Goal: Transaction & Acquisition: Obtain resource

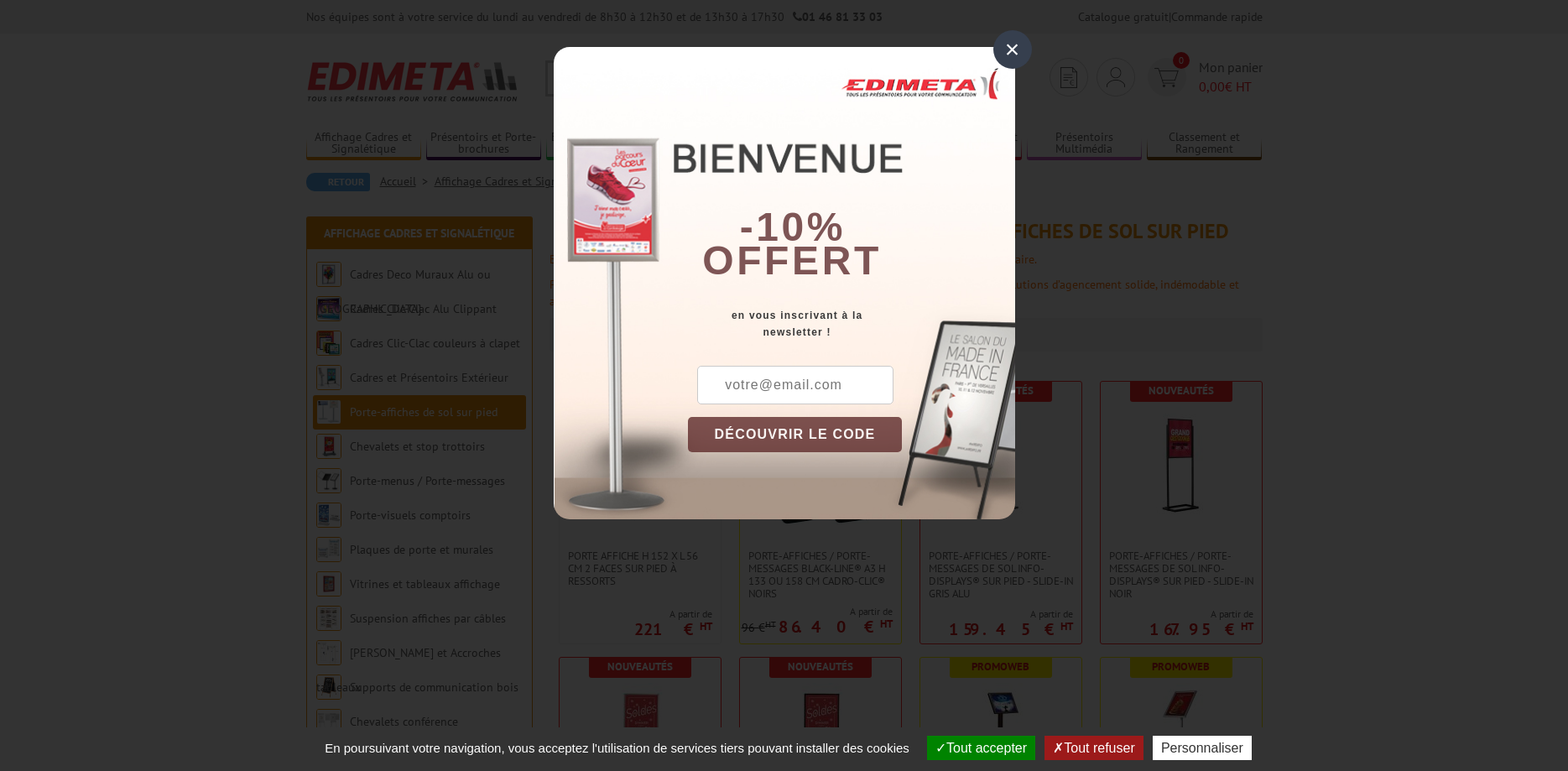
click at [784, 384] on input "text" at bounding box center [795, 384] width 197 height 39
type input "contact@museepompiers44.org"
click at [807, 427] on button "DÉCOUVRIR LE CODE" at bounding box center [794, 434] width 215 height 35
click at [810, 429] on button "Copier le code" at bounding box center [779, 434] width 183 height 35
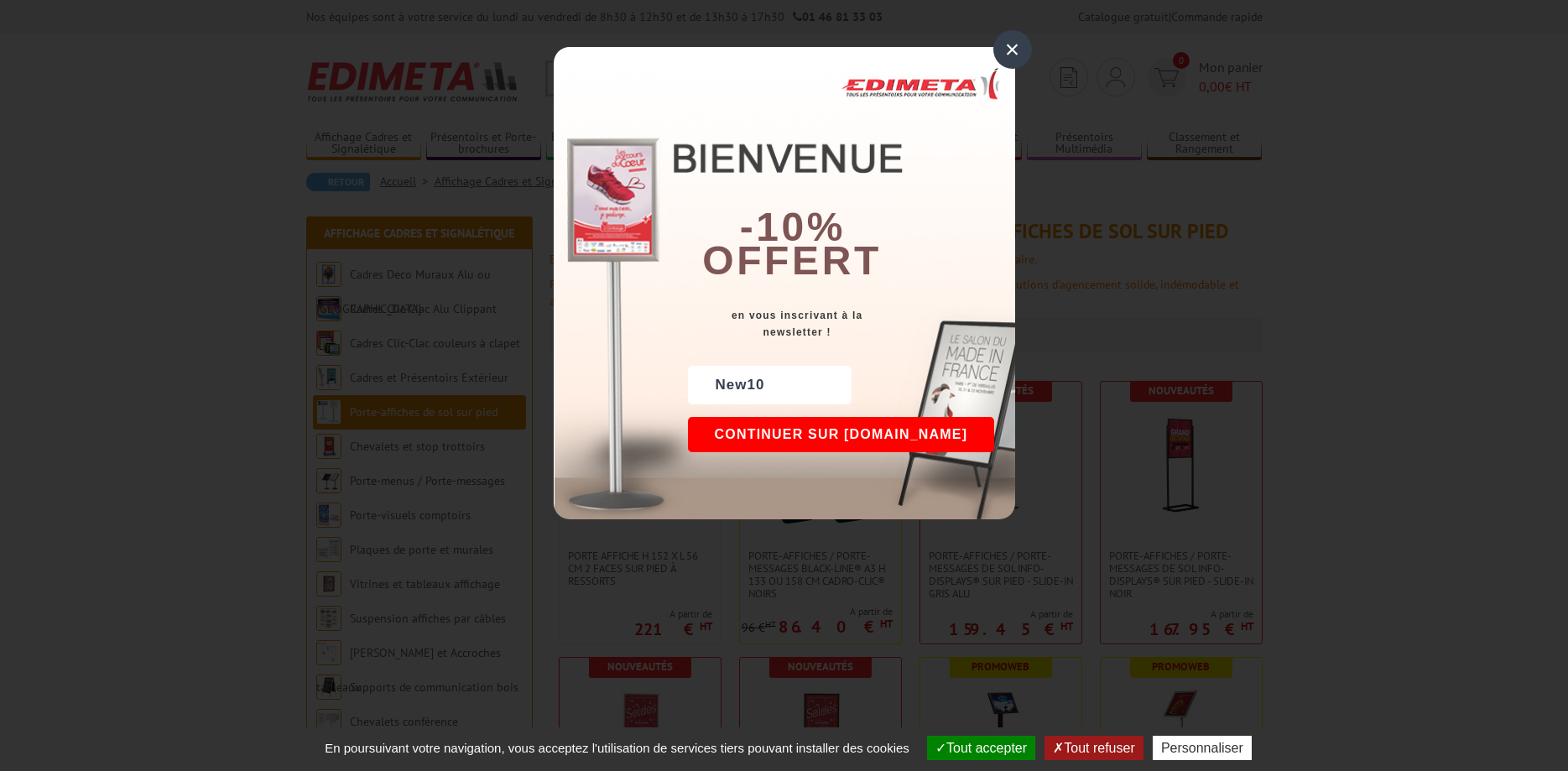
click at [839, 434] on button "Continuer sur edimeta.fr" at bounding box center [841, 434] width 307 height 35
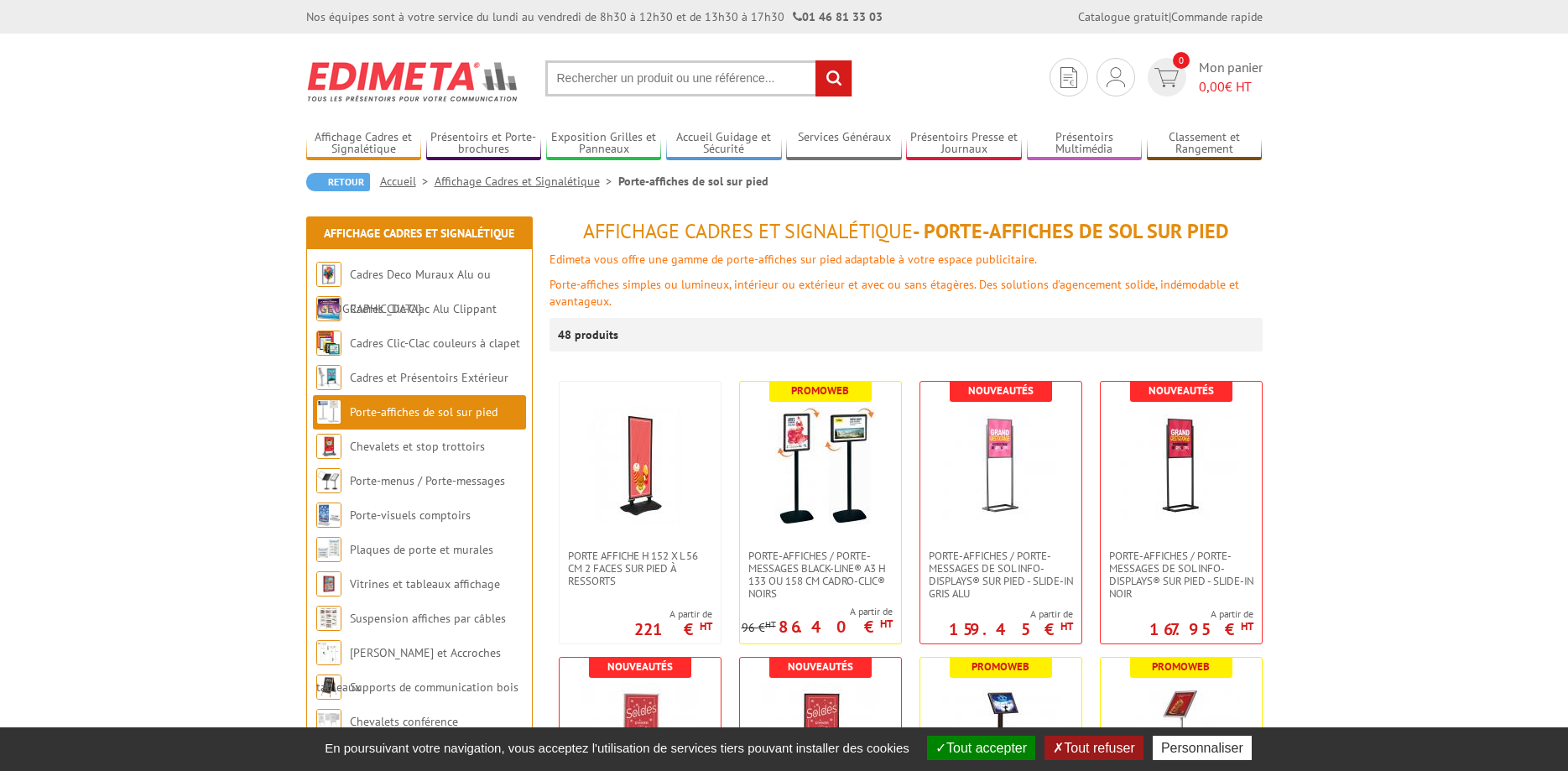
click at [593, 76] on input "text" at bounding box center [698, 78] width 307 height 36
click at [390, 376] on link "Cadres et Présentoirs Extérieur" at bounding box center [429, 377] width 159 height 15
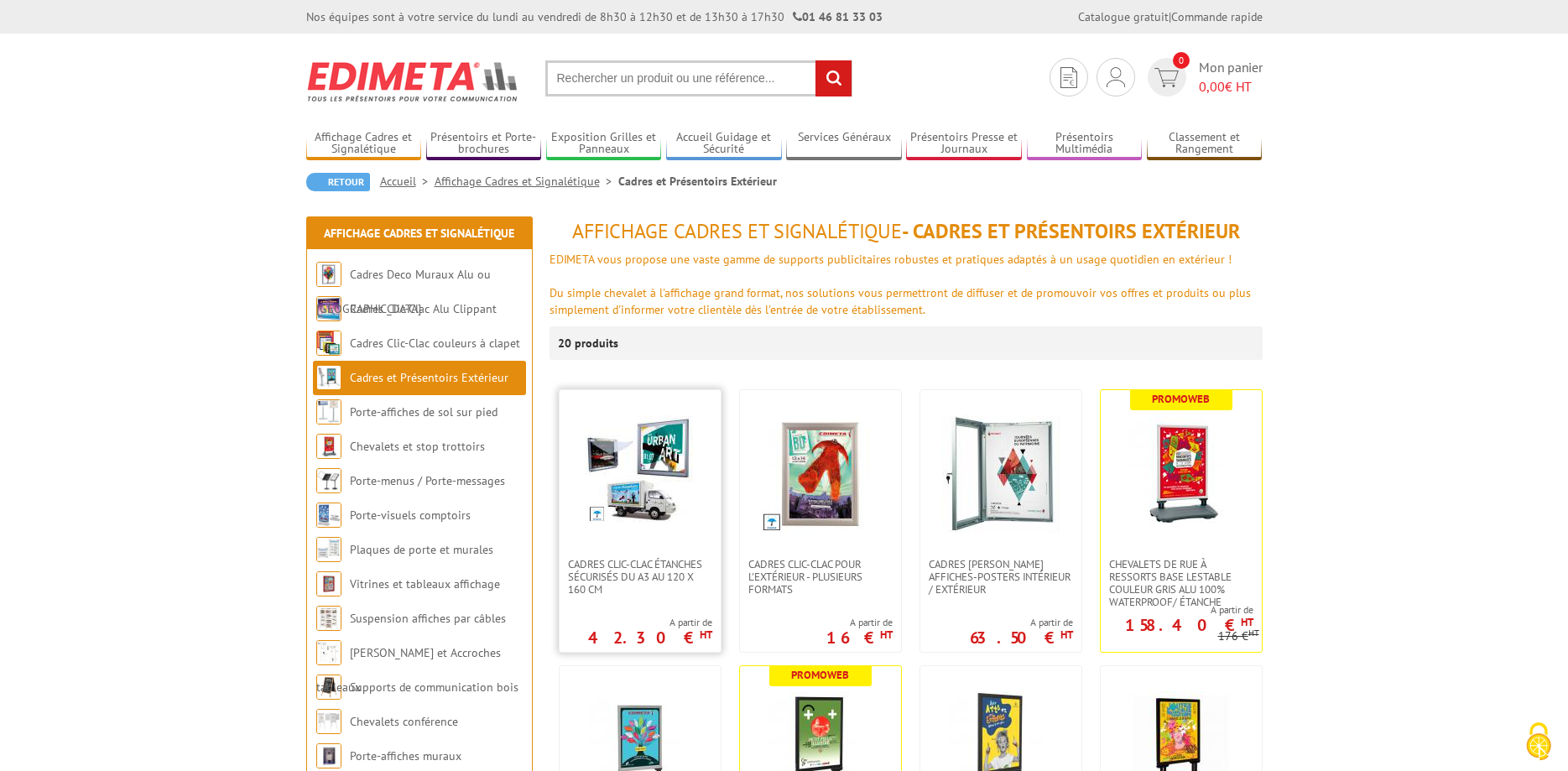
click at [653, 469] on img at bounding box center [639, 469] width 109 height 109
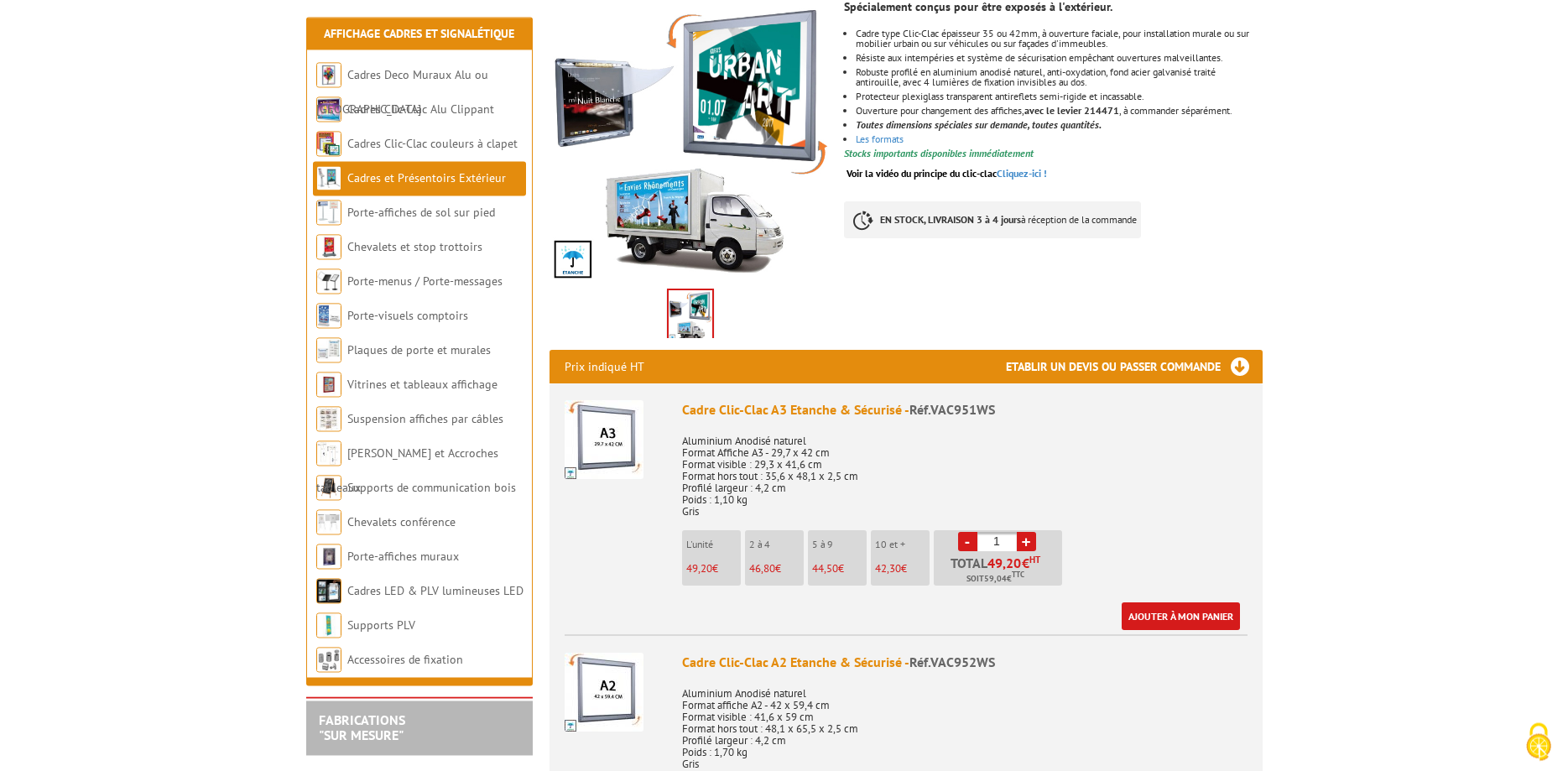
scroll to position [323, 0]
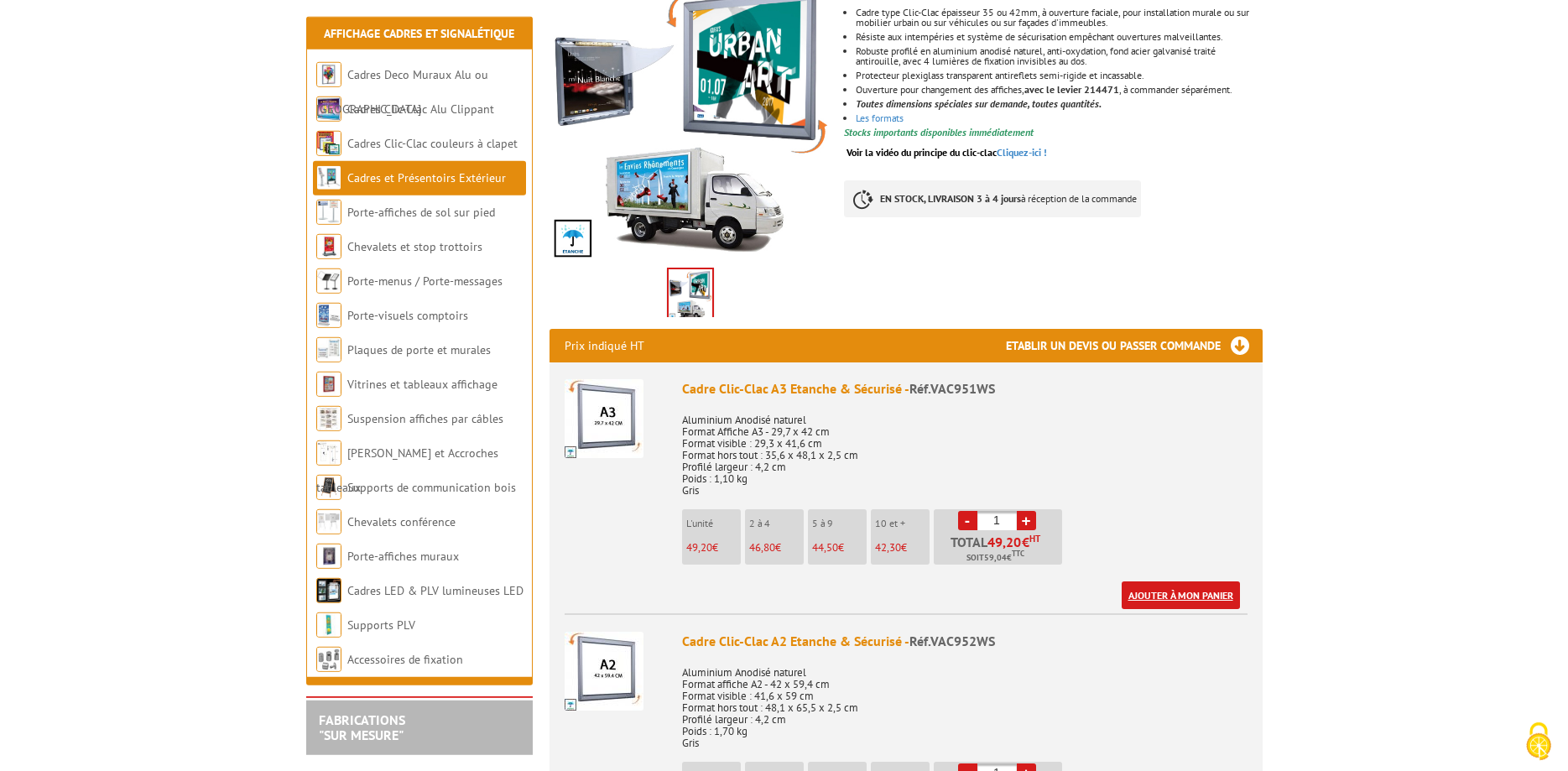
click at [1180, 582] on link "Ajouter à mon panier" at bounding box center [1180, 595] width 118 height 28
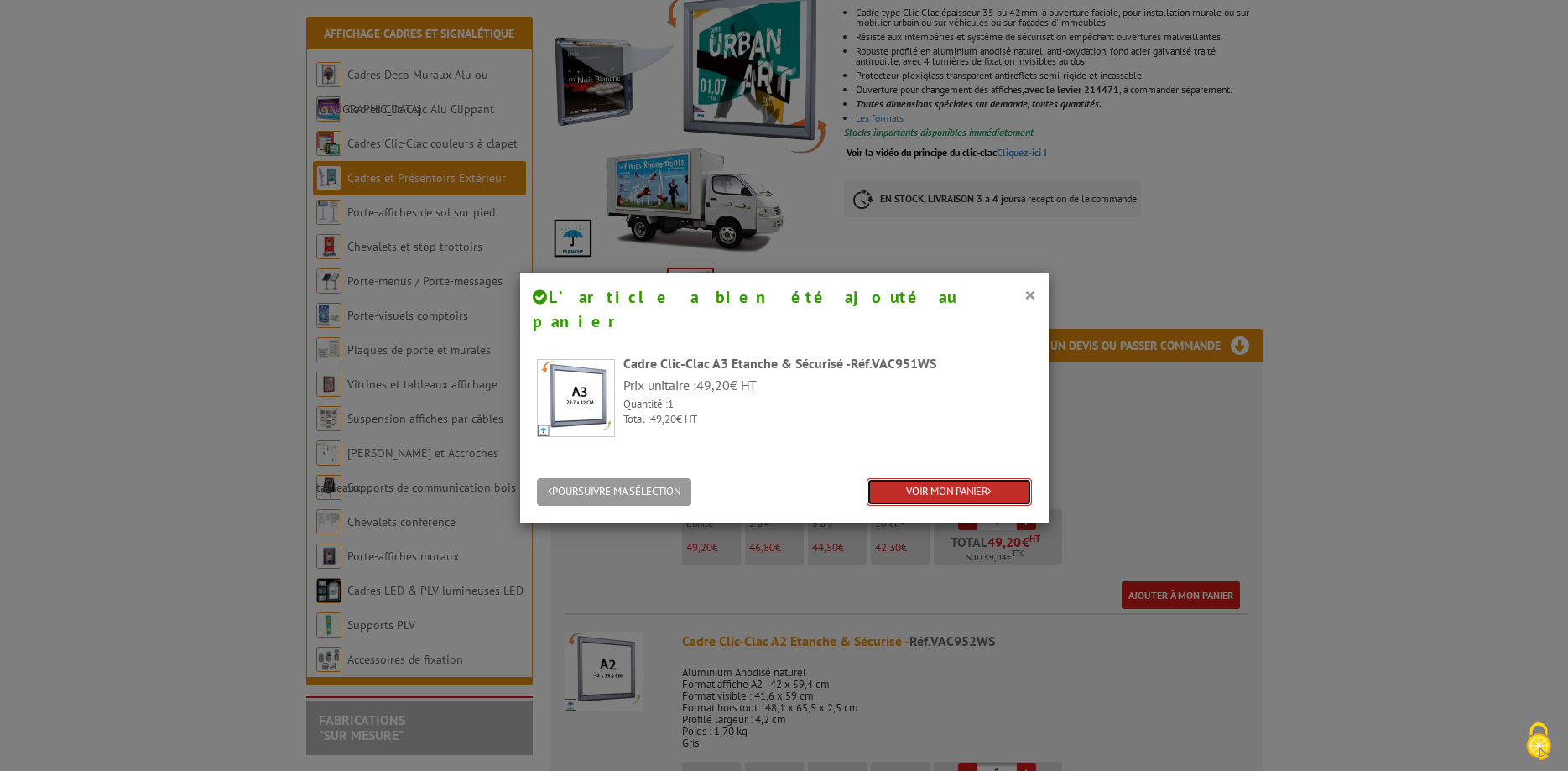
click at [985, 478] on link "VOIR MON PANIER" at bounding box center [949, 492] width 165 height 28
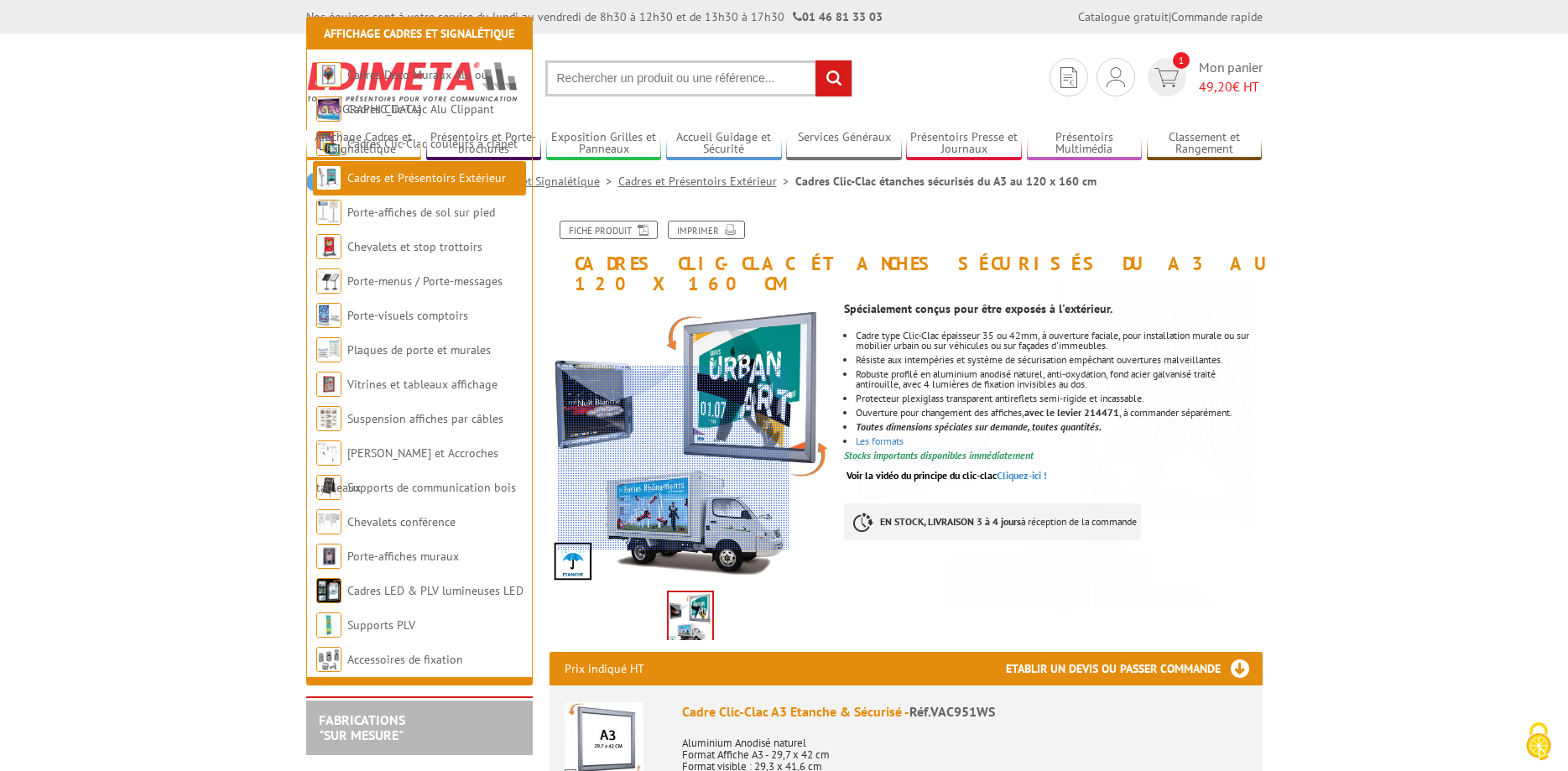
scroll to position [323, 0]
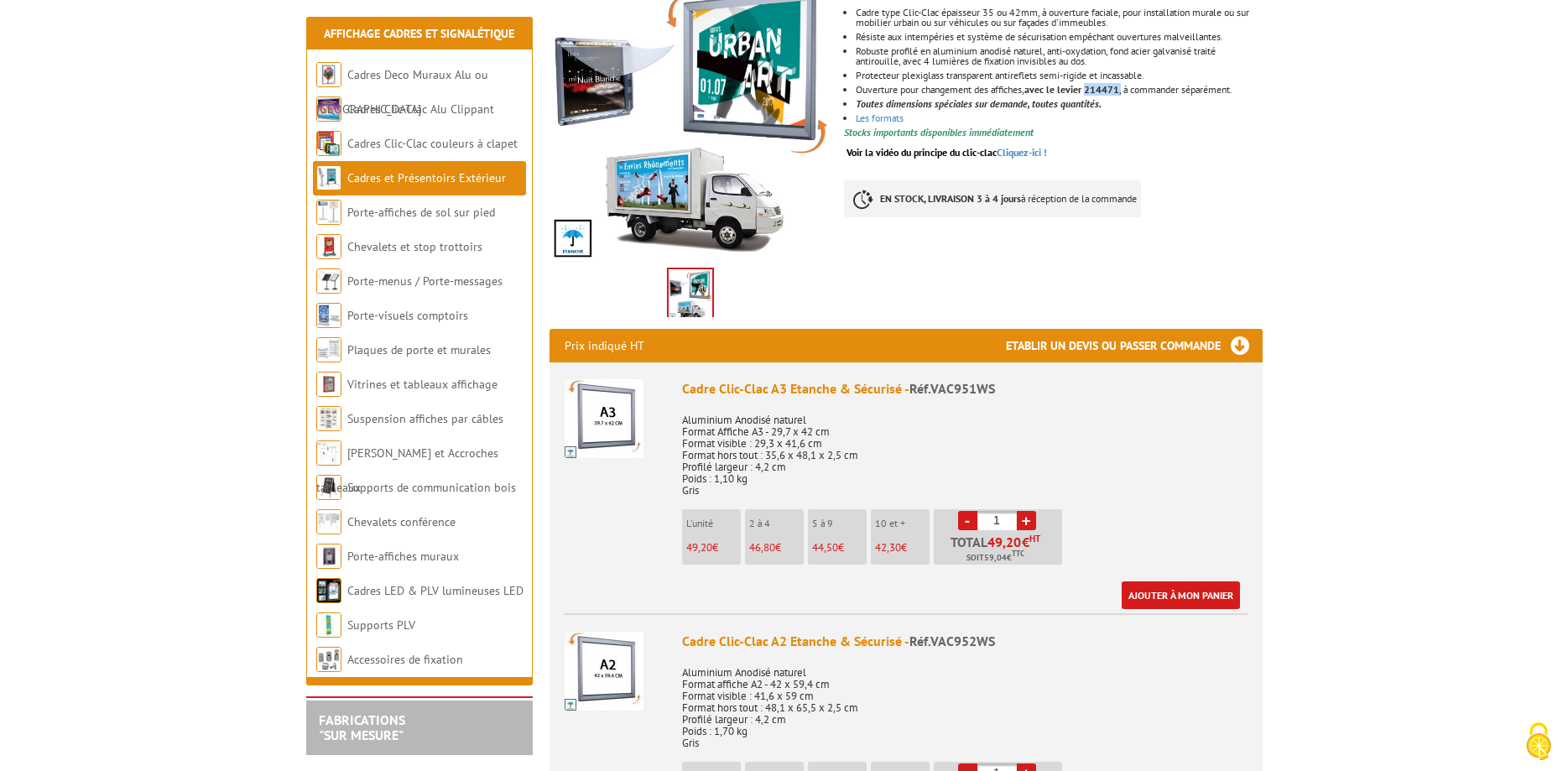
drag, startPoint x: 1095, startPoint y: 74, endPoint x: 1130, endPoint y: 70, distance: 35.2
click at [1130, 84] on li "Ouverture pour changement des affiches, avec le levier 214471 , à commander sép…" at bounding box center [1058, 89] width 406 height 10
copy li "214471 ,"
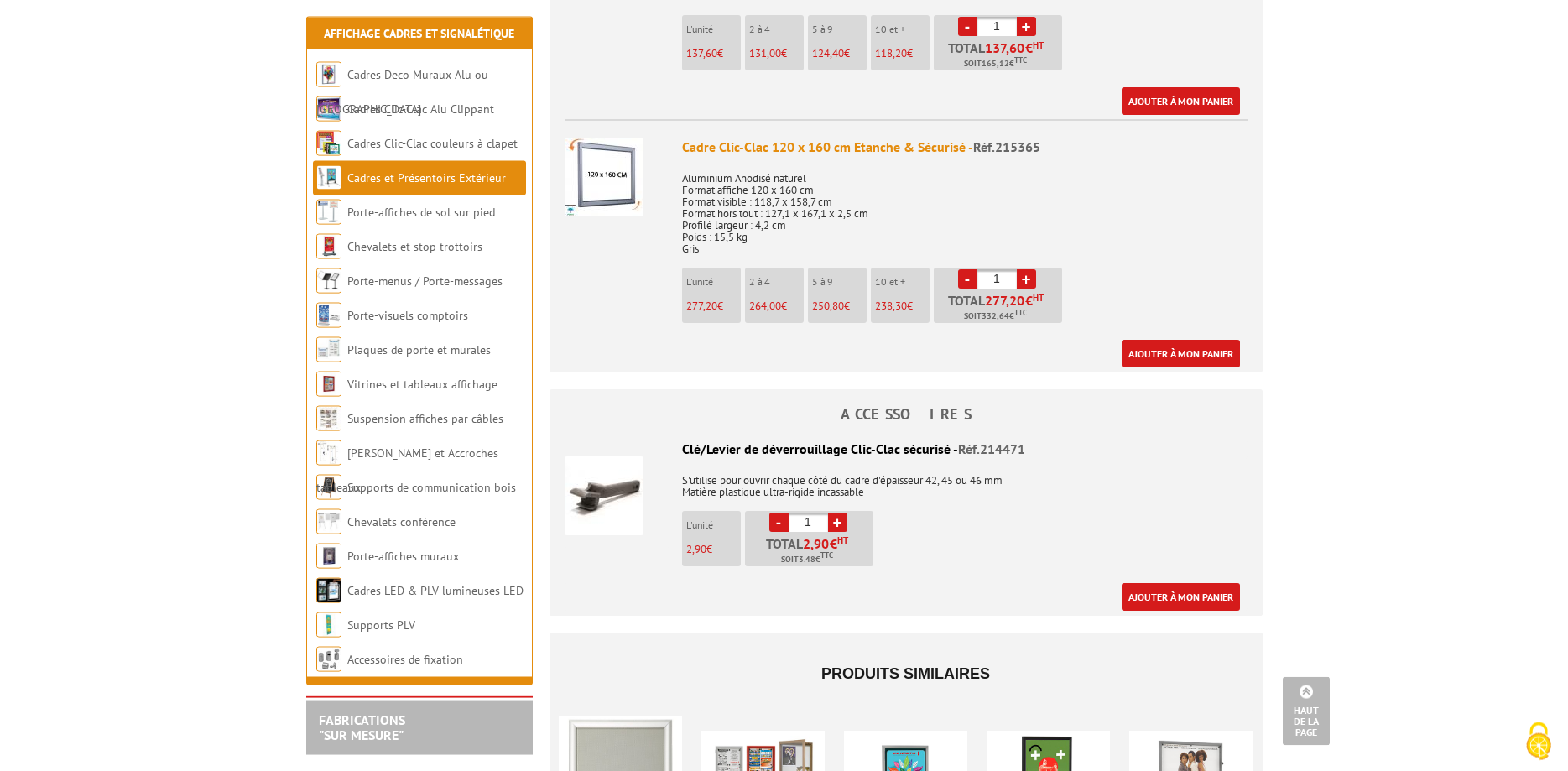
scroll to position [1843, 0]
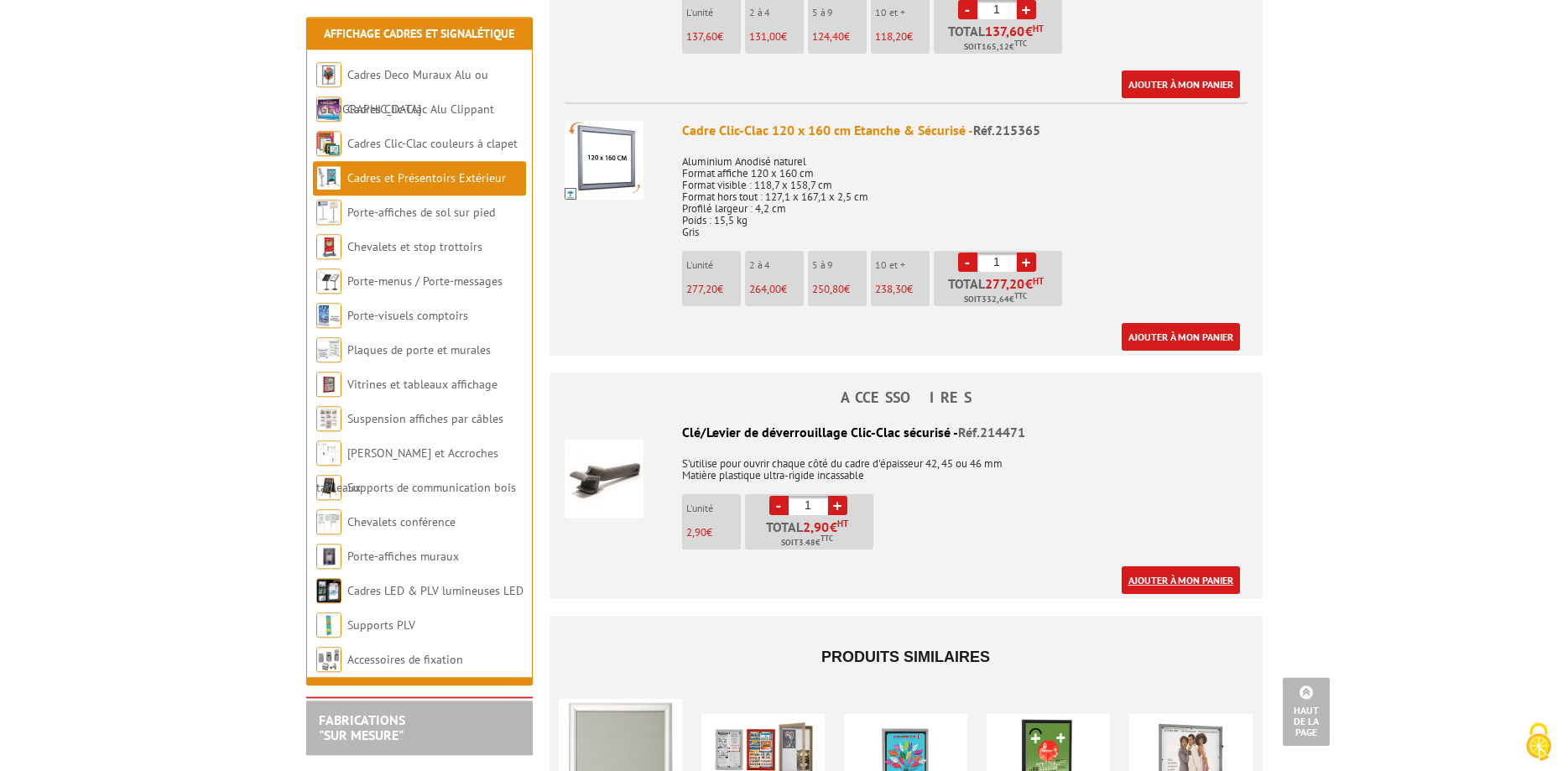
click at [1193, 566] on link "Ajouter à mon panier" at bounding box center [1180, 580] width 118 height 28
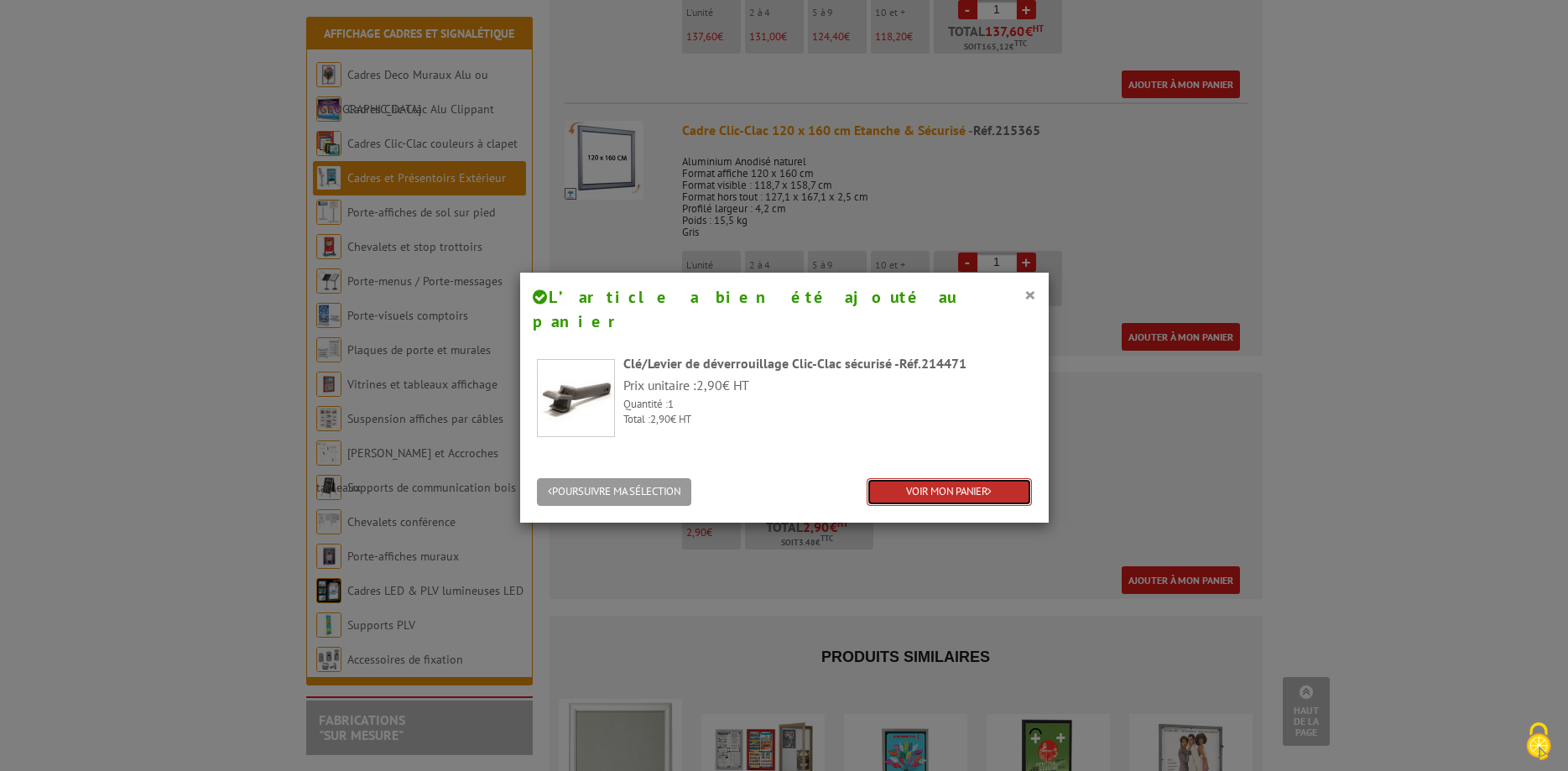
click at [936, 478] on link "VOIR MON PANIER" at bounding box center [949, 492] width 165 height 28
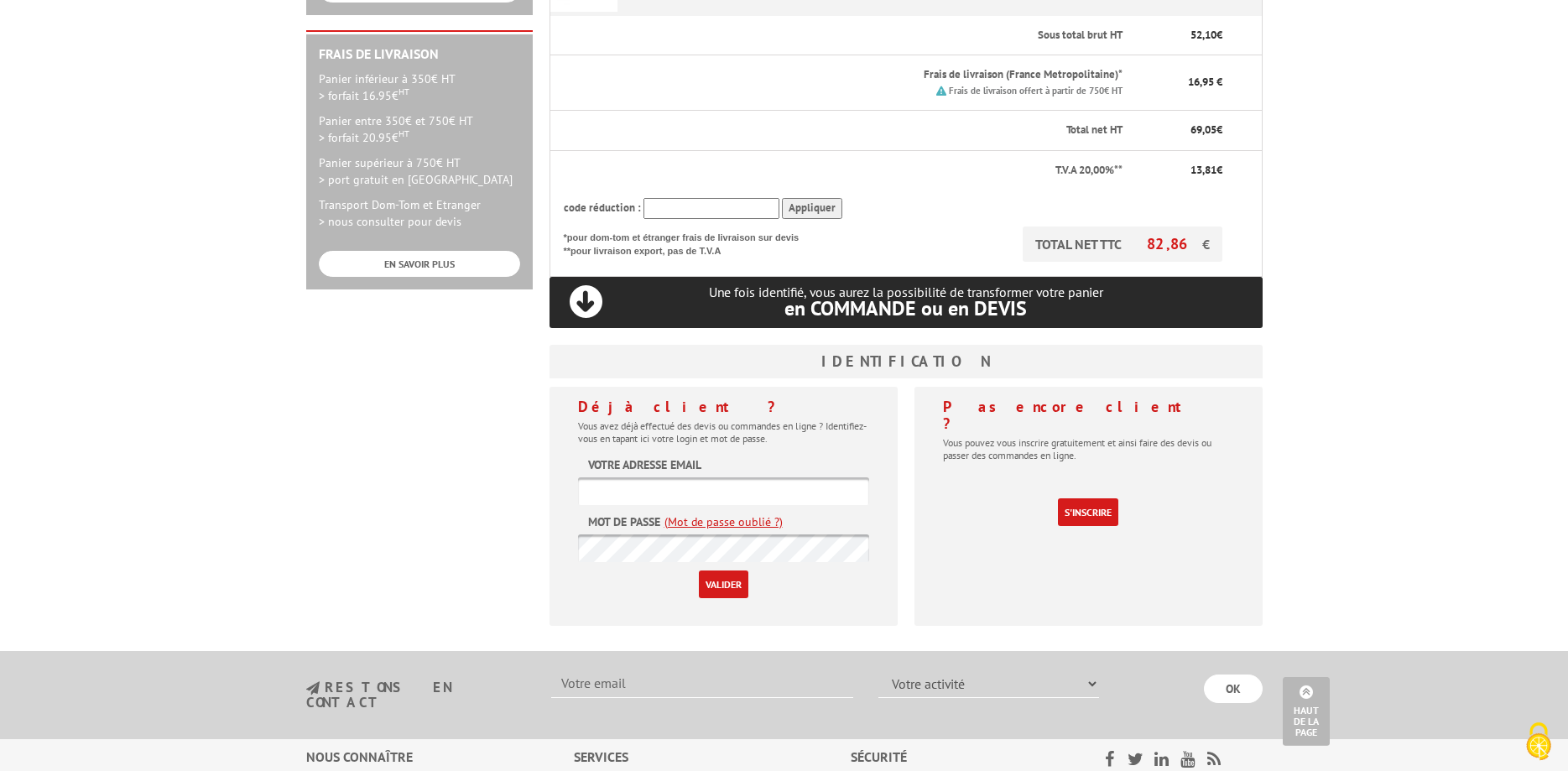
scroll to position [480, 0]
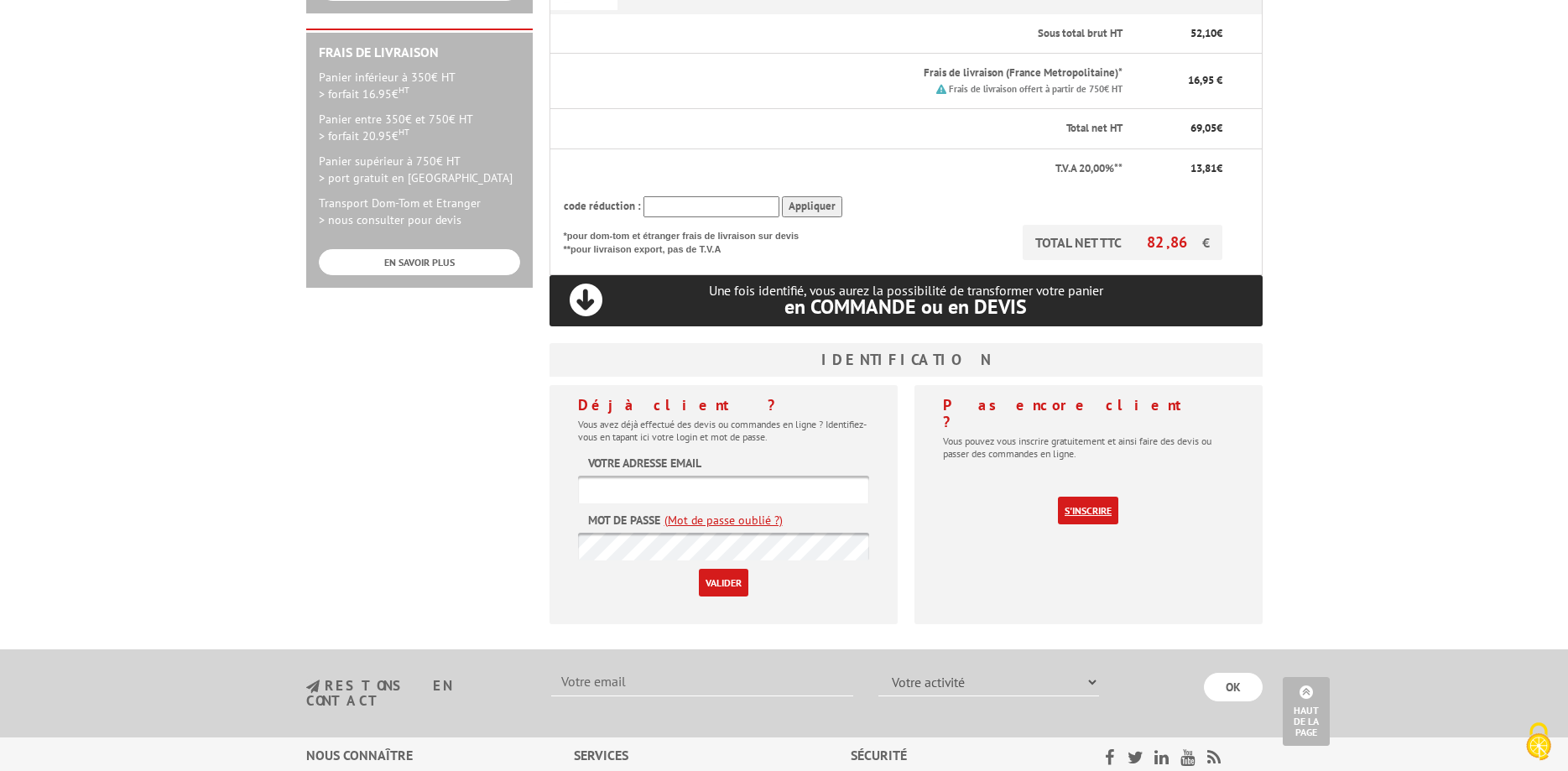
click at [1092, 496] on link "S'inscrire" at bounding box center [1087, 510] width 60 height 28
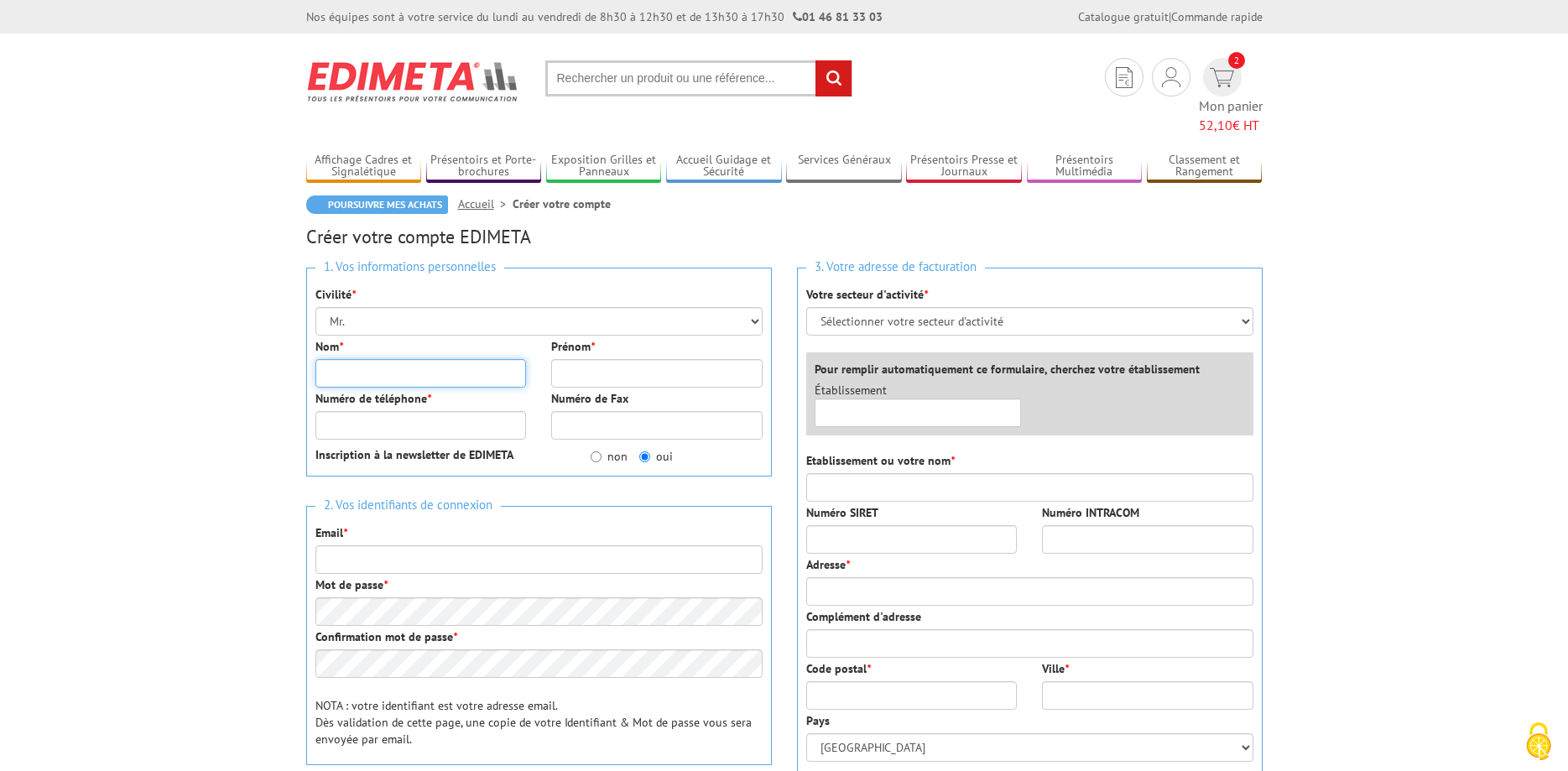
click at [401, 359] on input "Nom *" at bounding box center [420, 373] width 211 height 29
type input "LUCAS"
type input "[PERSON_NAME]"
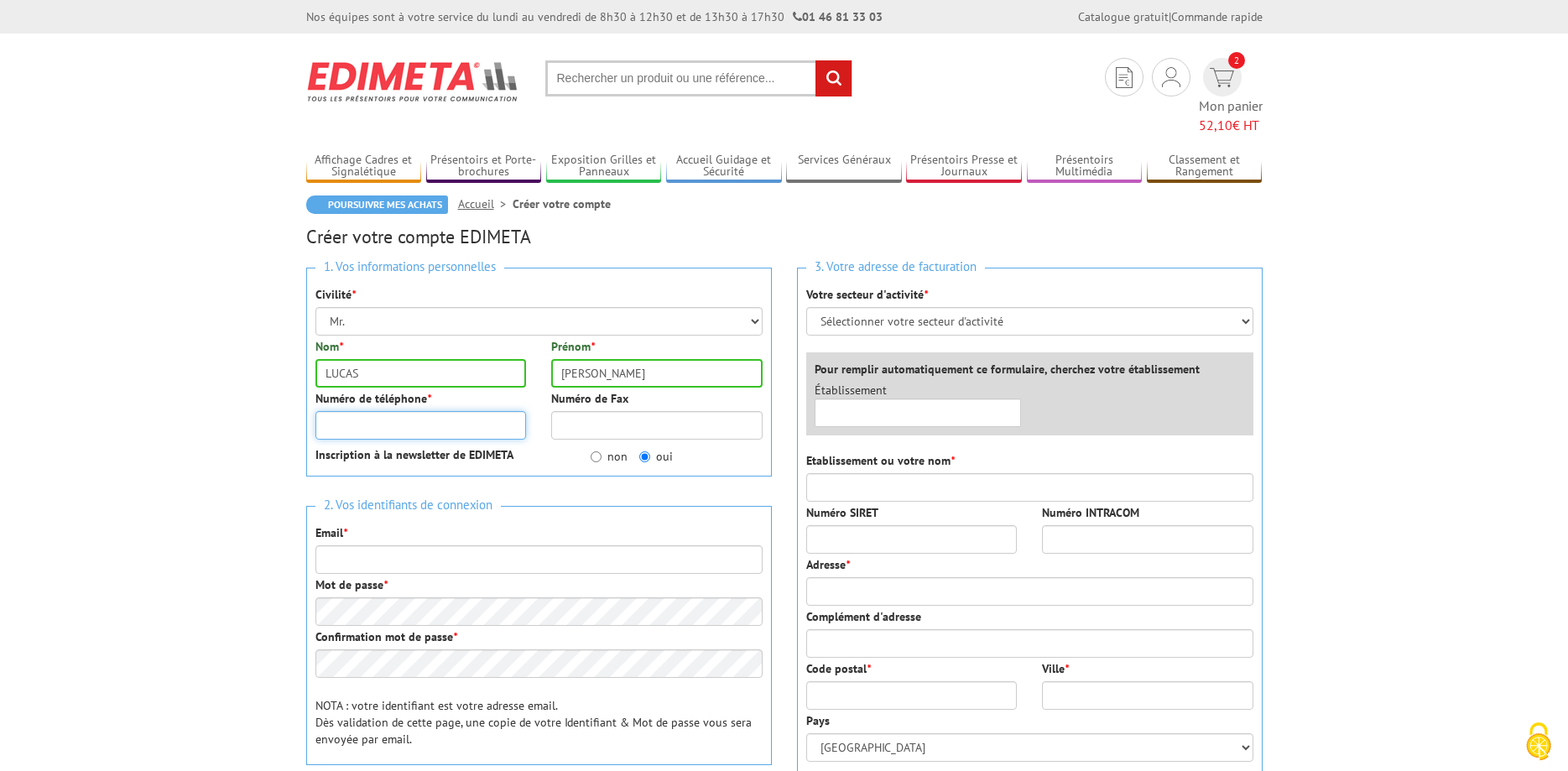
click at [395, 411] on input "Numéro de téléphone *" at bounding box center [420, 425] width 211 height 29
type input "0620724830"
click at [448, 545] on input "Email *" at bounding box center [539, 559] width 447 height 29
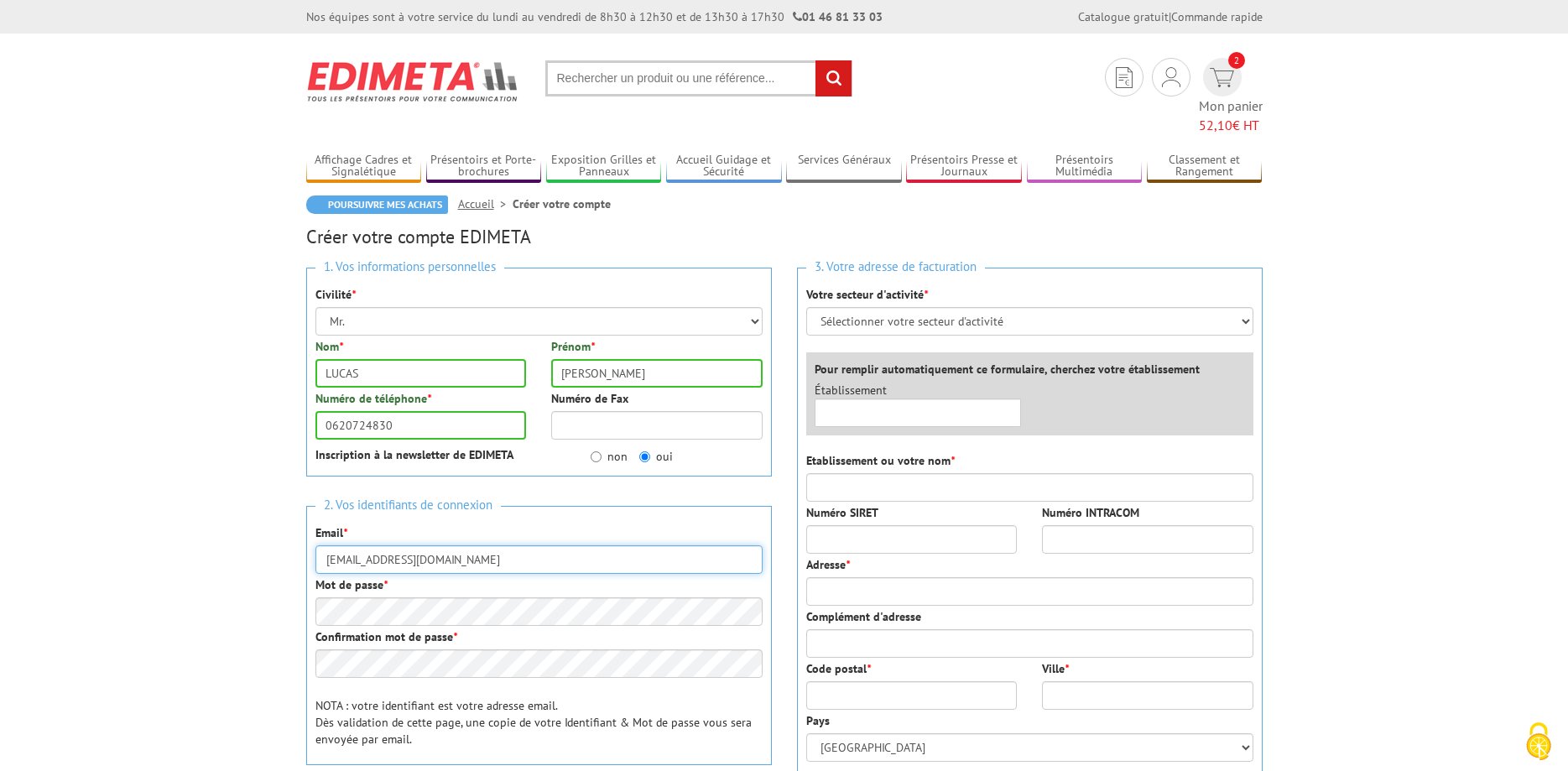
type input "contact@museepompiers44.org"
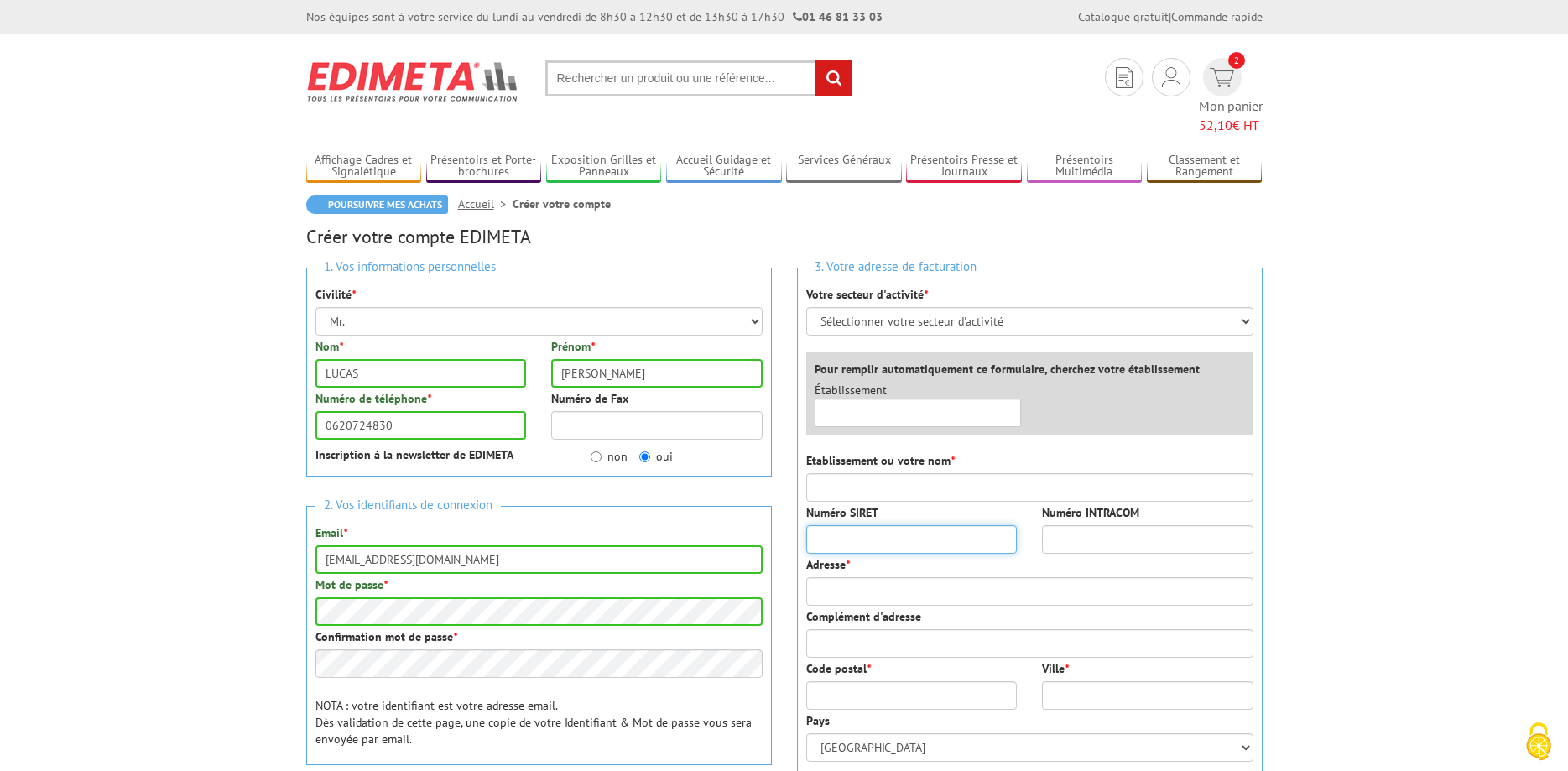
click at [983, 525] on input "Numéro SIRET" at bounding box center [911, 539] width 211 height 29
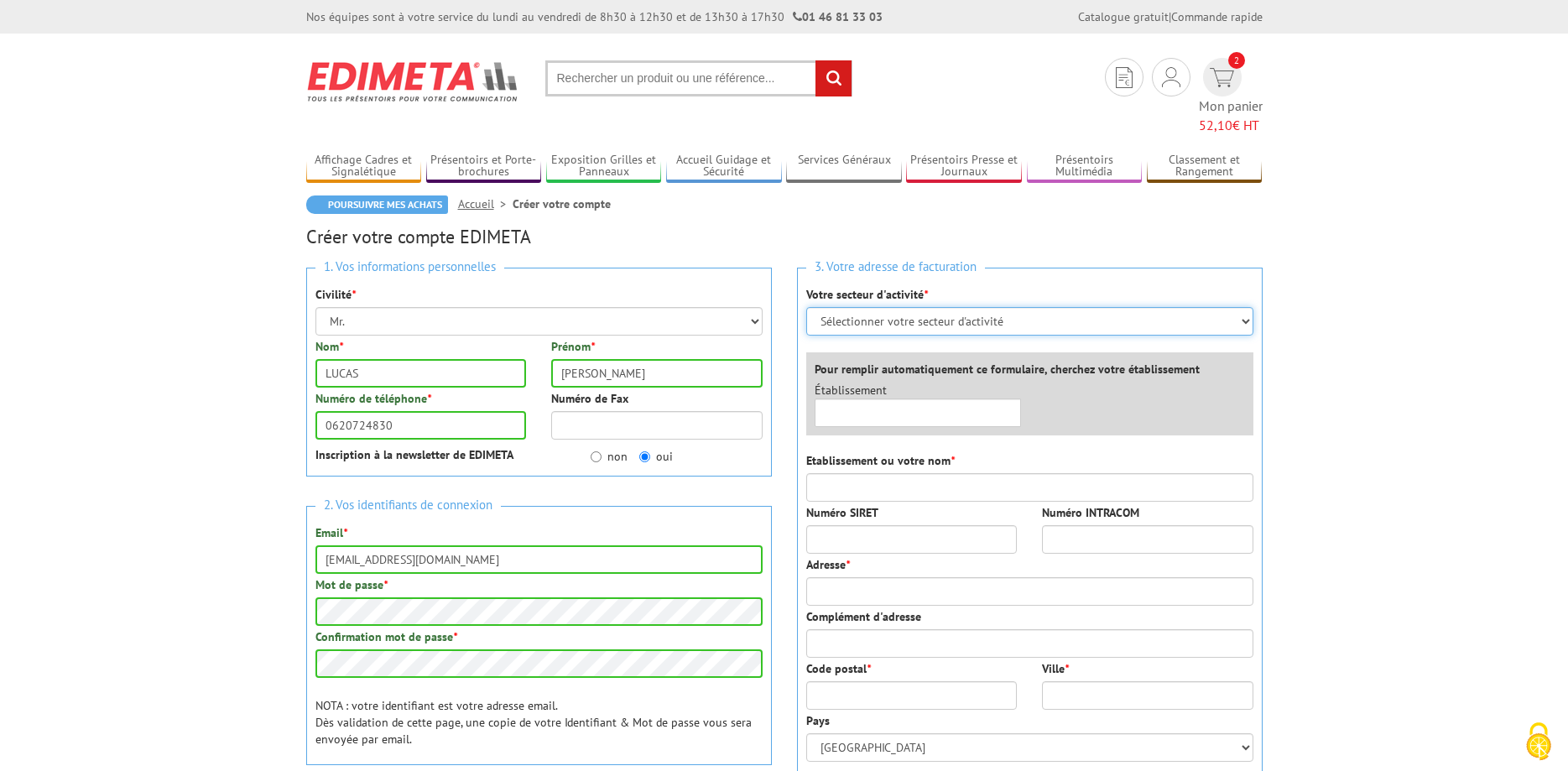
click at [806, 307] on select "Sélectionner votre secteur d'activité Administrations et collectivités Magasins…" at bounding box center [1029, 321] width 447 height 29
click option "Sélectionner votre secteur d'activité" at bounding box center [0, 0] width 0 height 0
click at [806, 307] on select "Sélectionner votre secteur d'activité Administrations et collectivités Magasins…" at bounding box center [1029, 321] width 447 height 29
select select "878"
click option "Entreprises du secteur privé" at bounding box center [0, 0] width 0 height 0
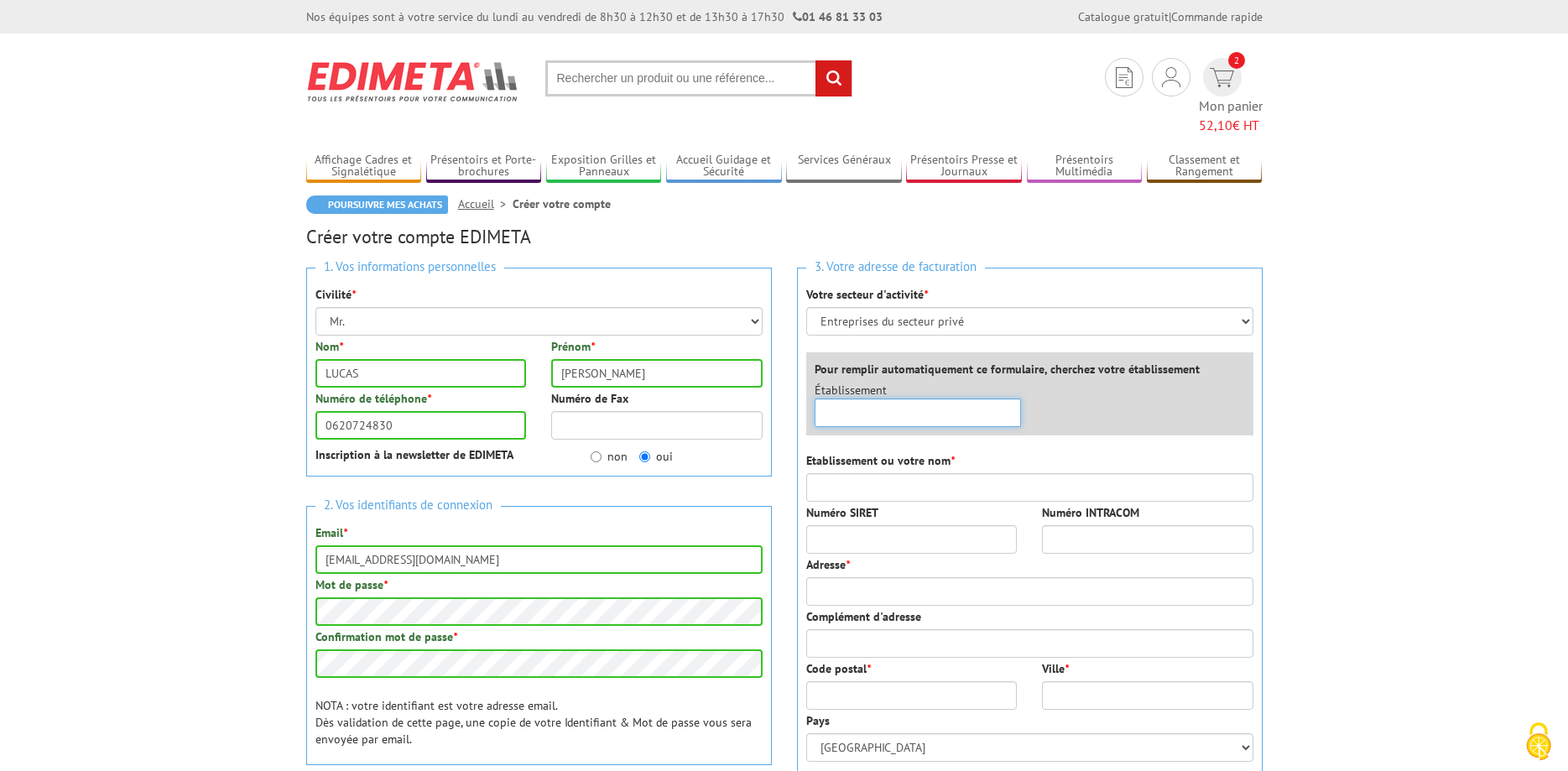
click at [903, 400] on input "text" at bounding box center [917, 413] width 207 height 29
click at [898, 399] on input "text" at bounding box center [917, 413] width 207 height 29
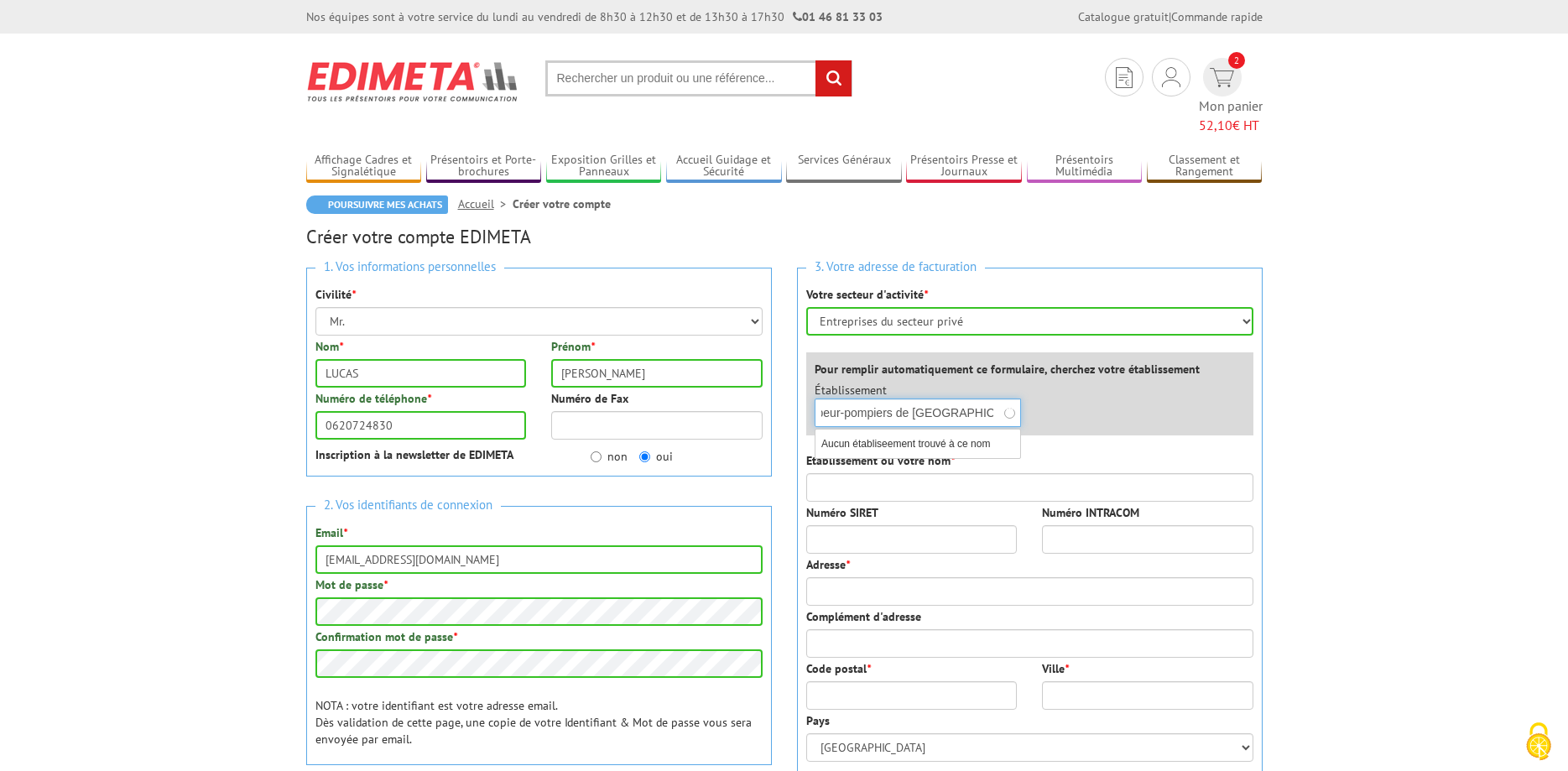
scroll to position [0, 145]
type input "Les amis du musée des sapeur-pompiers de Loire-atlantique"
click at [905, 473] on input "Etablissement ou votre nom *" at bounding box center [1029, 487] width 447 height 29
click at [905, 525] on input "Numéro SIRET" at bounding box center [911, 539] width 211 height 29
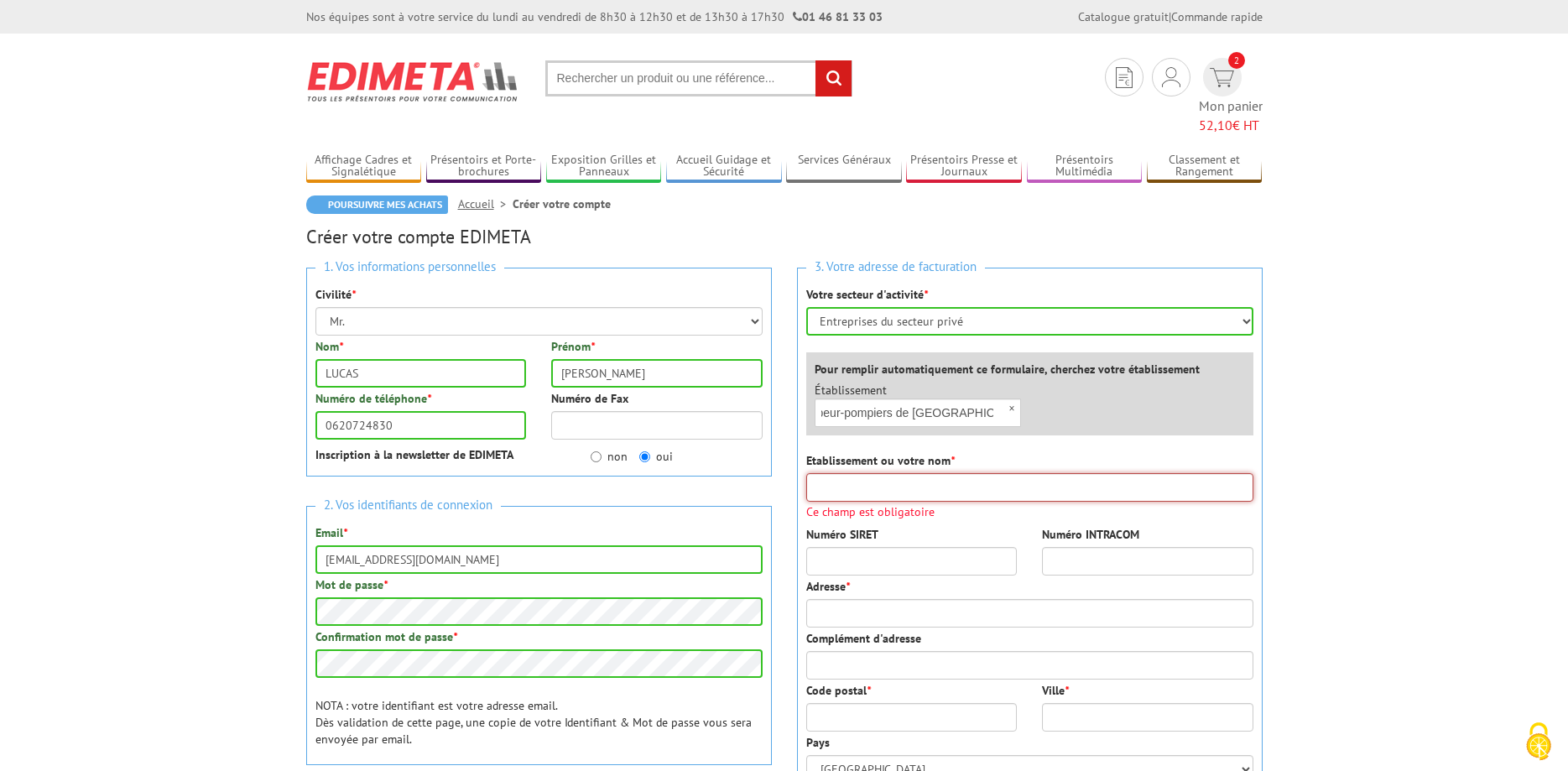
click at [890, 473] on input "Etablissement ou votre nom *" at bounding box center [1029, 487] width 447 height 29
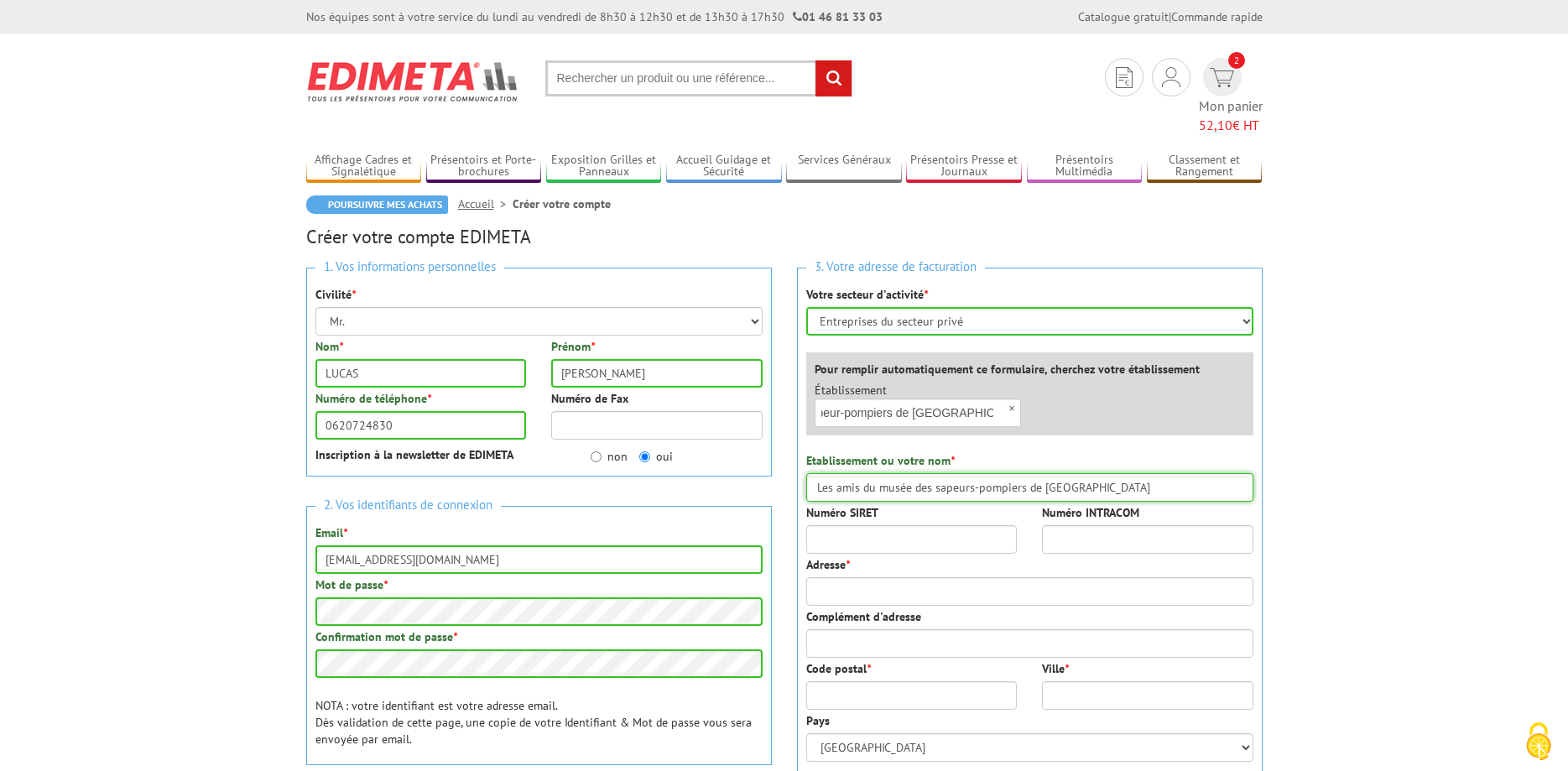
type input "Les amis du musée des sapeurs-pompiers de [GEOGRAPHIC_DATA]"
click at [863, 504] on label "Numéro SIRET" at bounding box center [842, 513] width 72 height 17
click at [863, 525] on input "Numéro SIRET" at bounding box center [911, 539] width 211 height 29
click at [858, 525] on input "Numéro SIRET" at bounding box center [911, 539] width 211 height 29
type input "51458587600014"
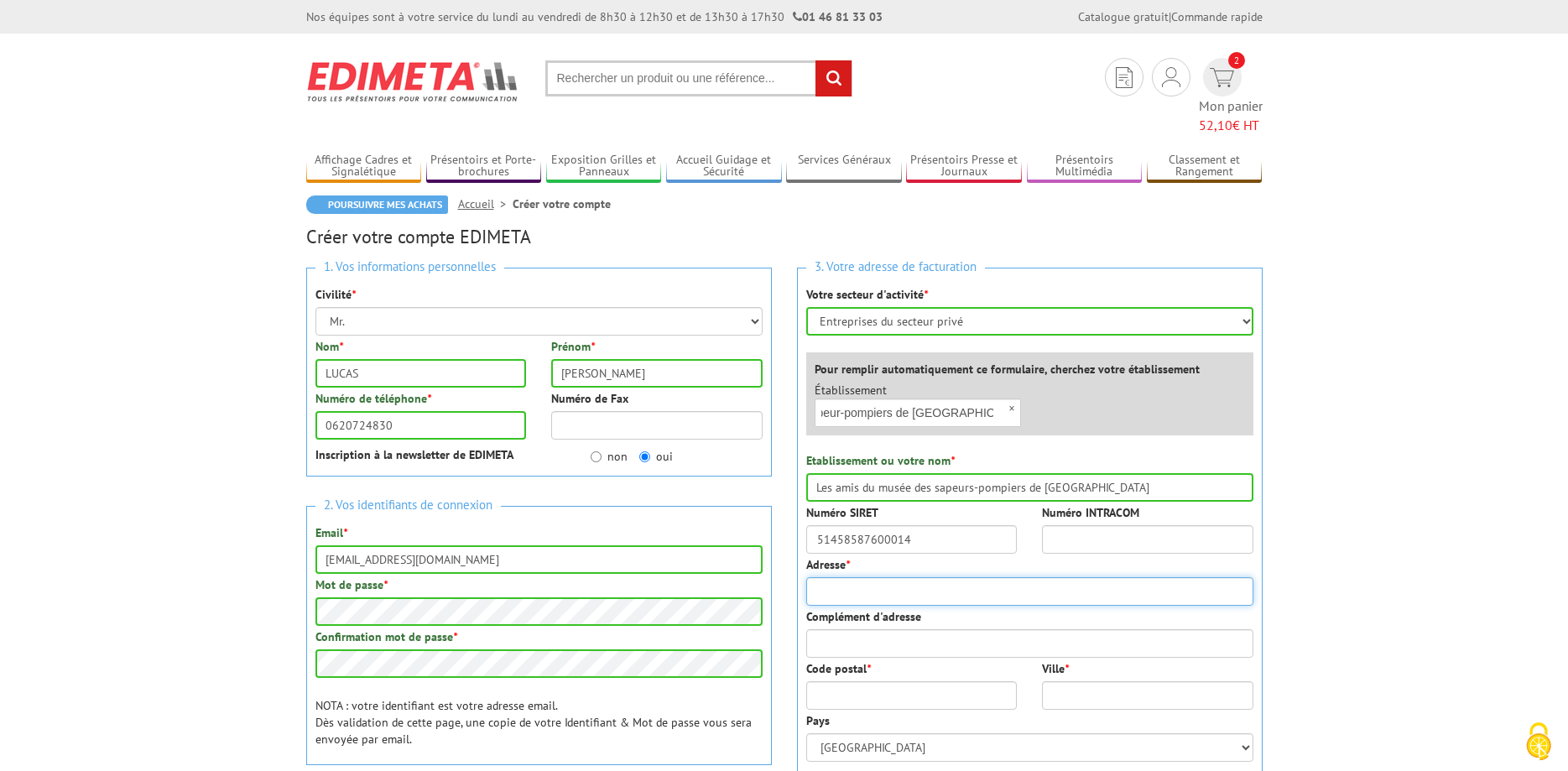
drag, startPoint x: 915, startPoint y: 556, endPoint x: 914, endPoint y: 567, distance: 11.0
click at [914, 577] on input "Adresse *" at bounding box center [1029, 591] width 447 height 29
click at [915, 577] on input "Adresse *" at bounding box center [1029, 591] width 447 height 29
type input "37 rue maréchal Joffre"
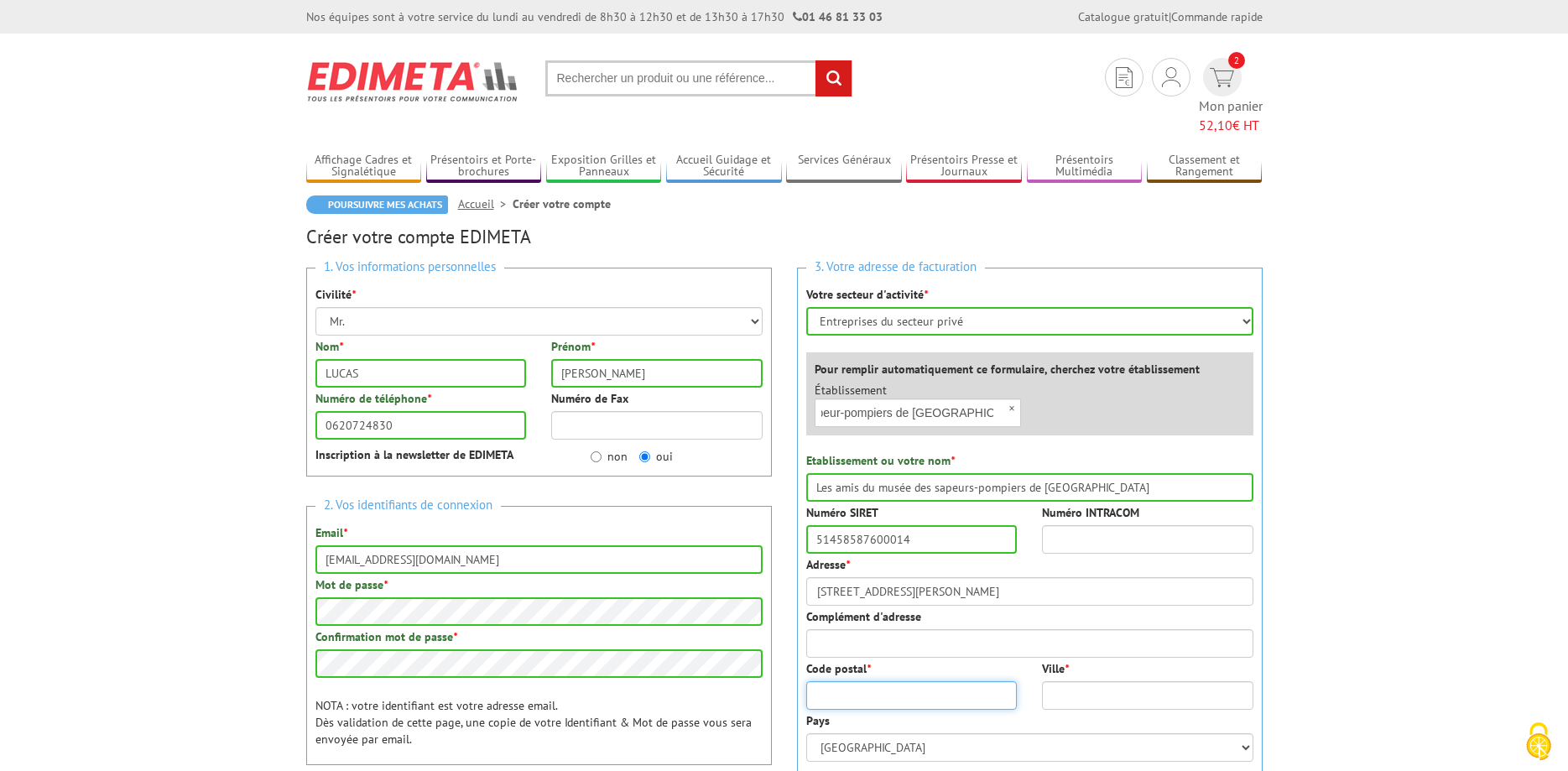
type input "44000"
type input "NANTES"
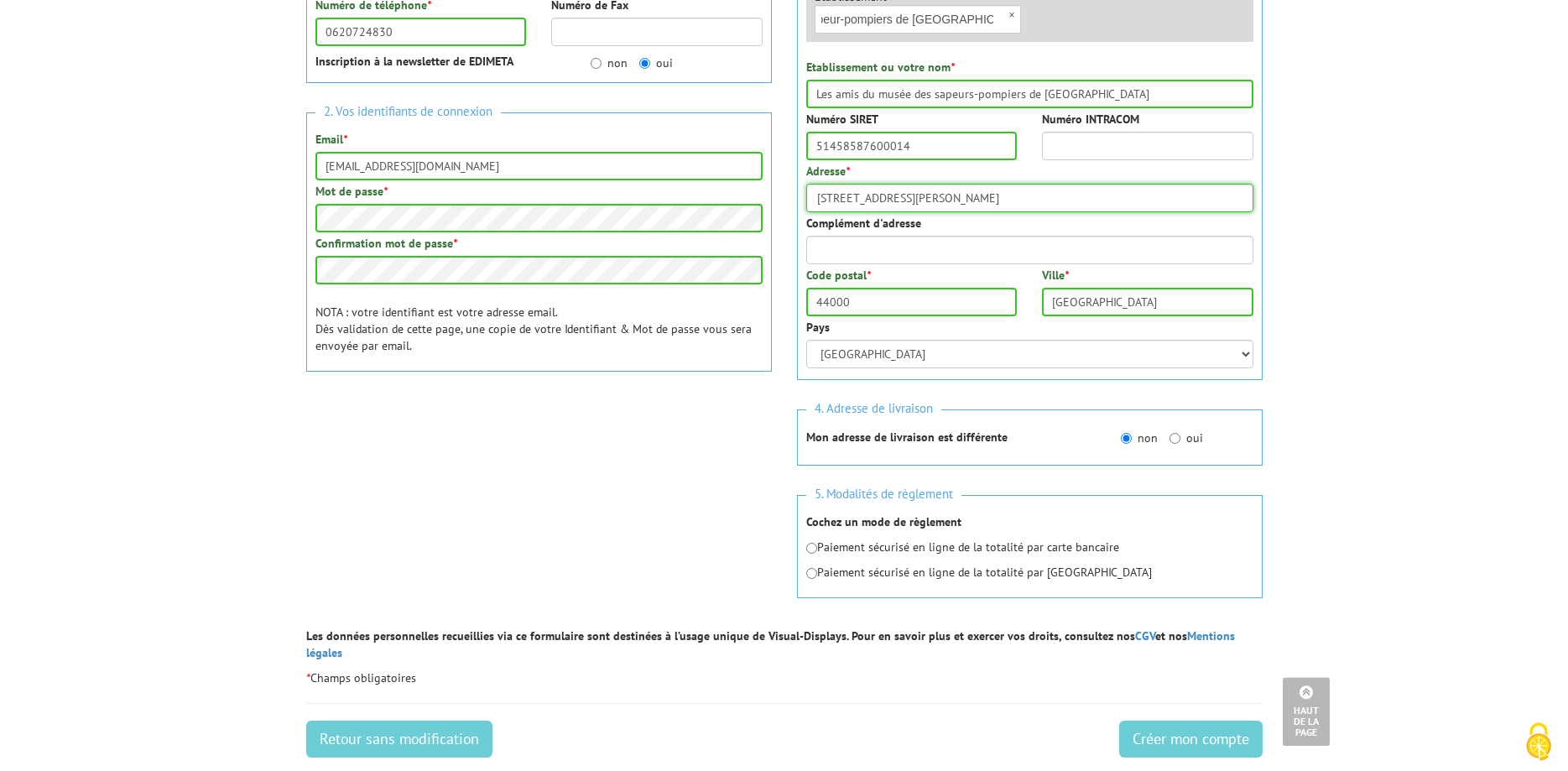
scroll to position [402, 0]
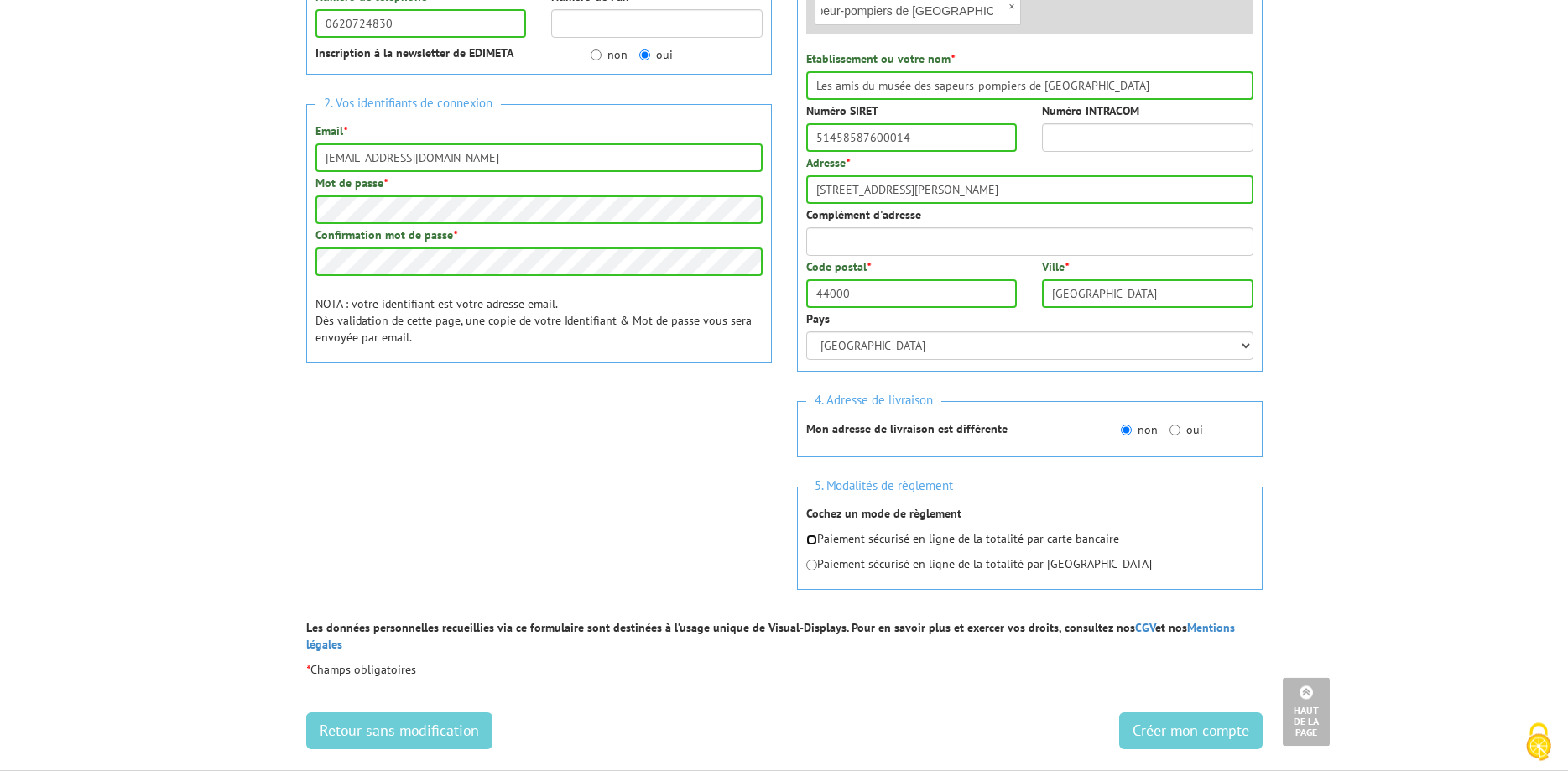
click at [813, 534] on input "radio" at bounding box center [811, 539] width 11 height 11
radio input "true"
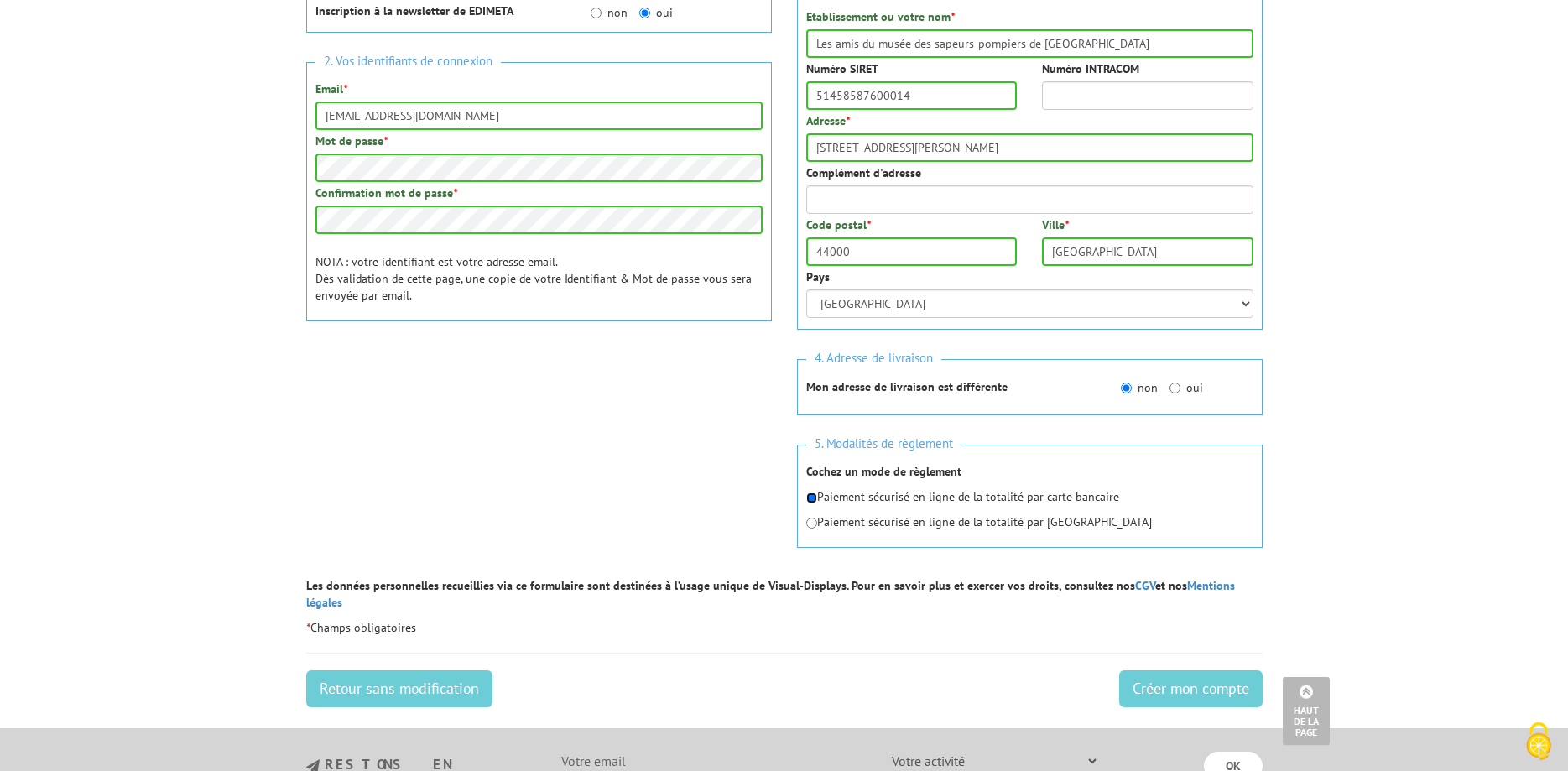
scroll to position [445, 0]
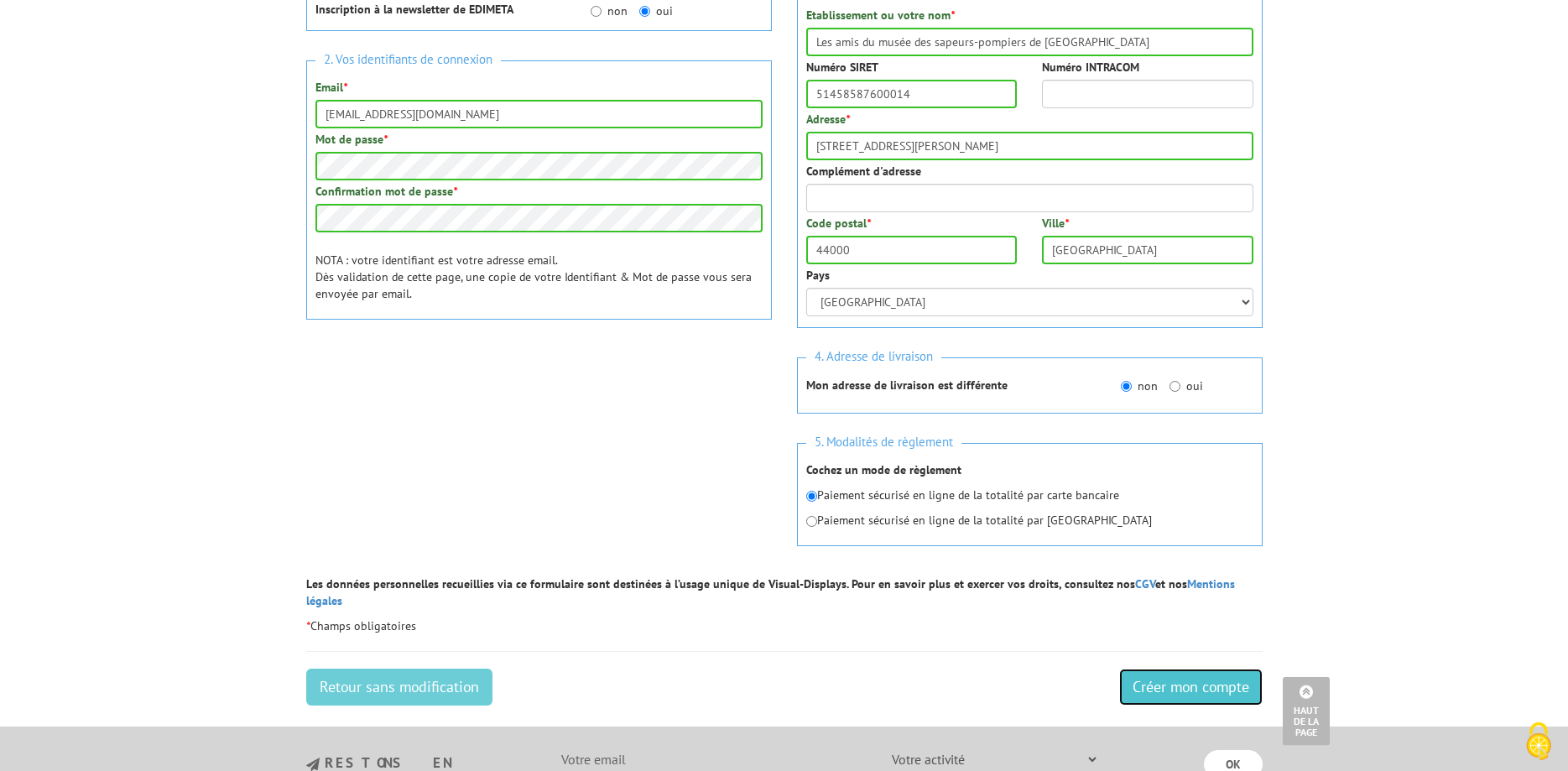
click at [1196, 669] on input "Créer mon compte" at bounding box center [1191, 687] width 144 height 37
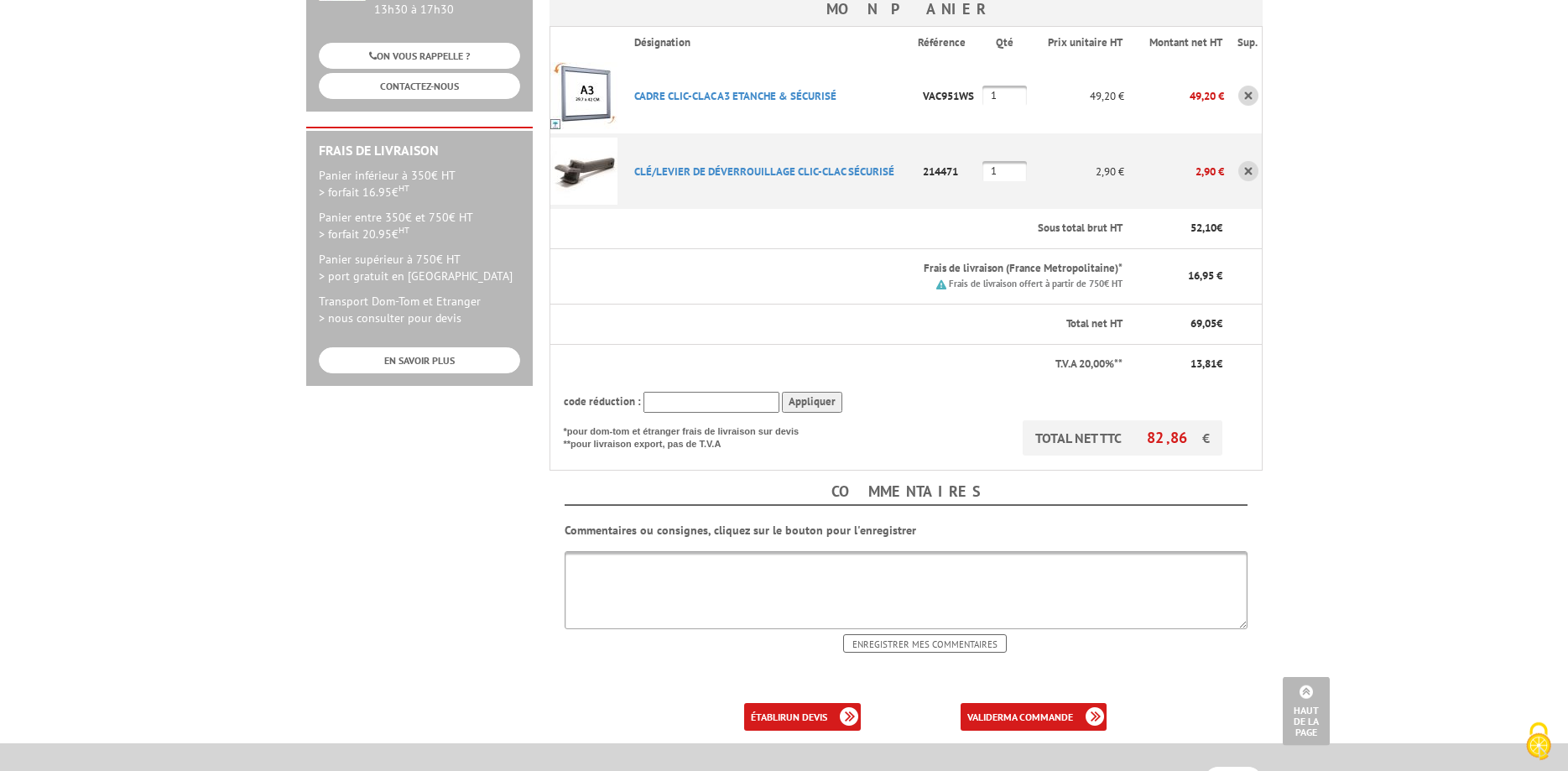
scroll to position [416, 0]
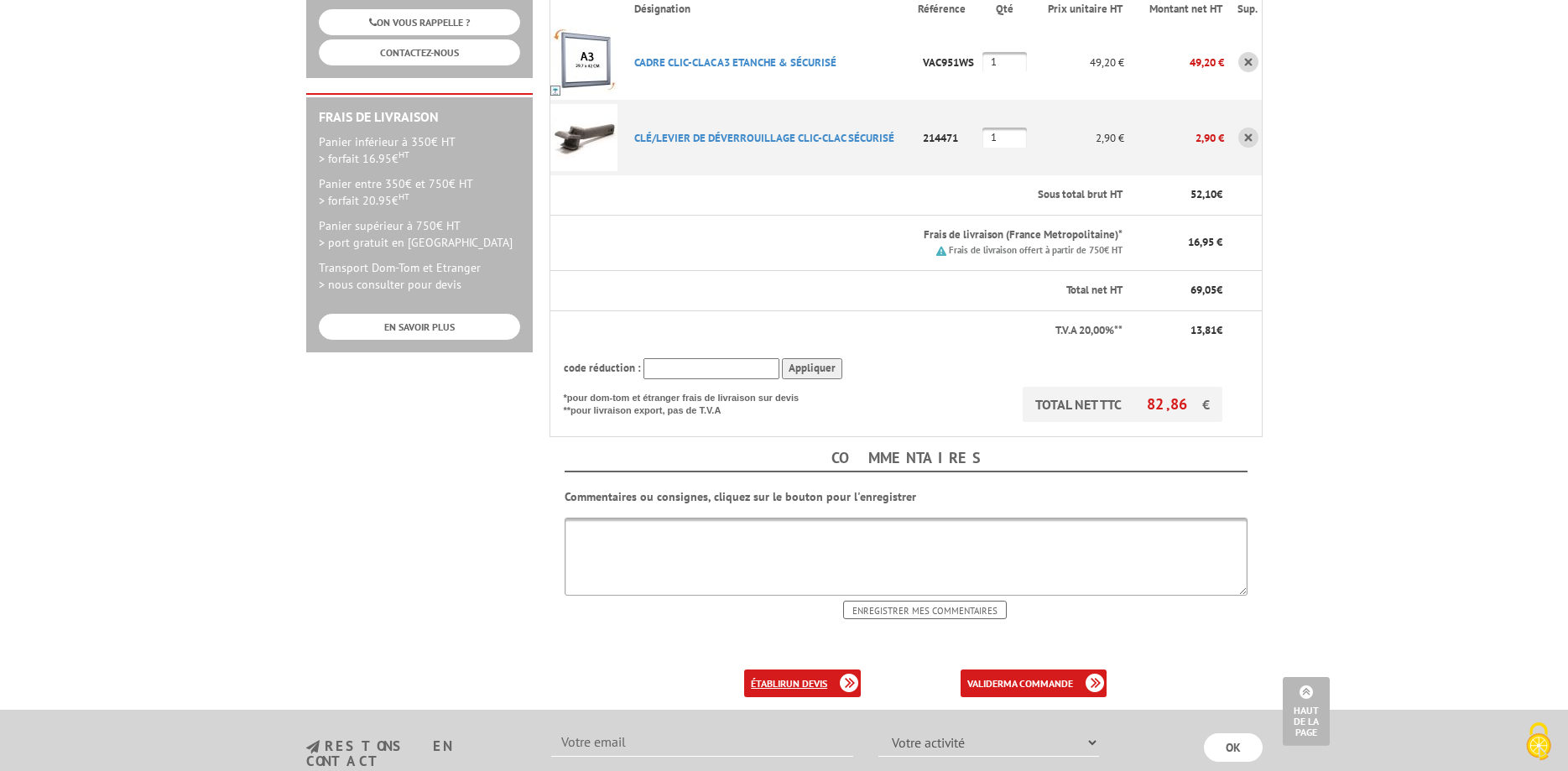
click at [801, 670] on link "établir un devis" at bounding box center [802, 683] width 117 height 28
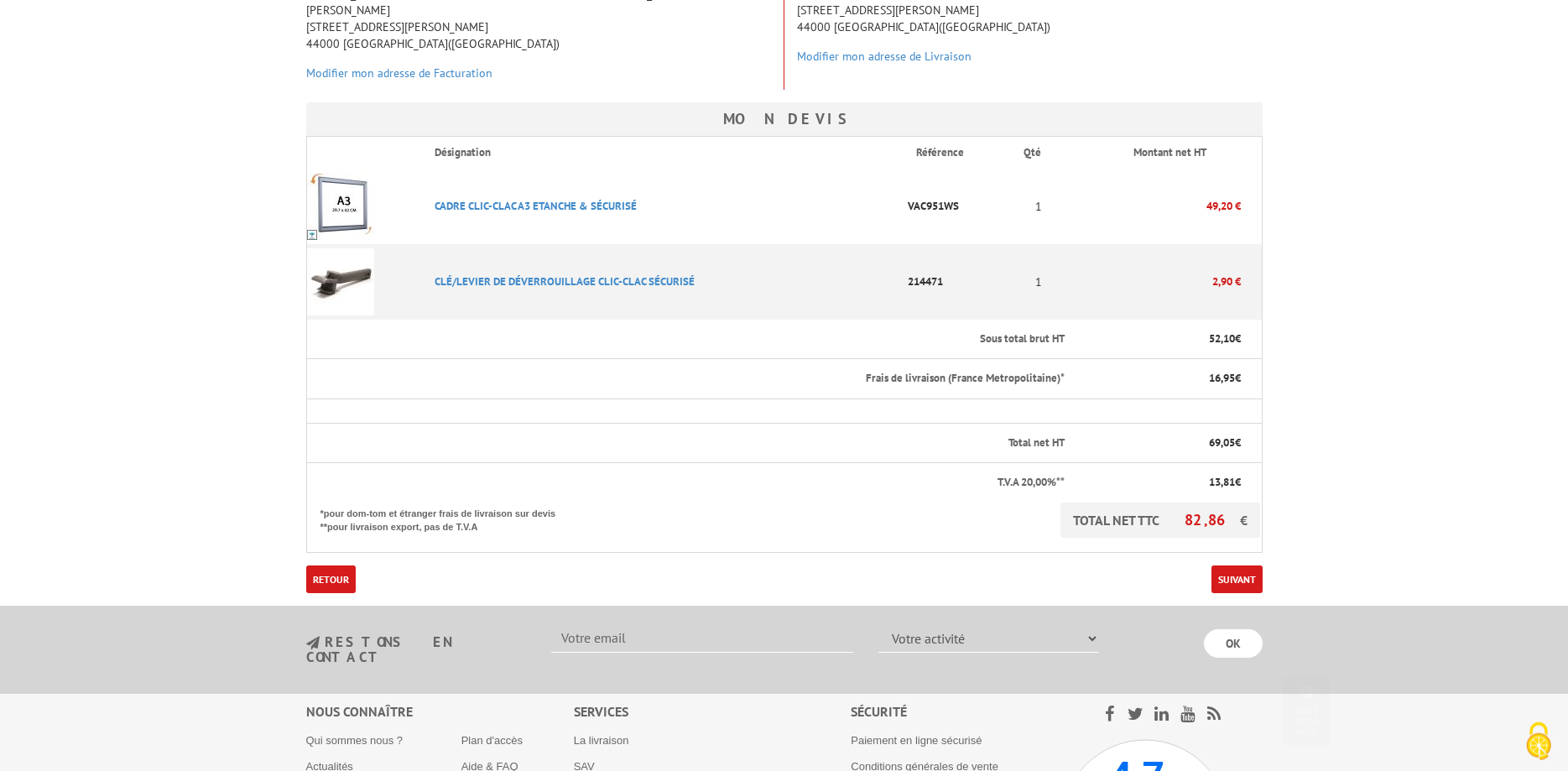
scroll to position [354, 0]
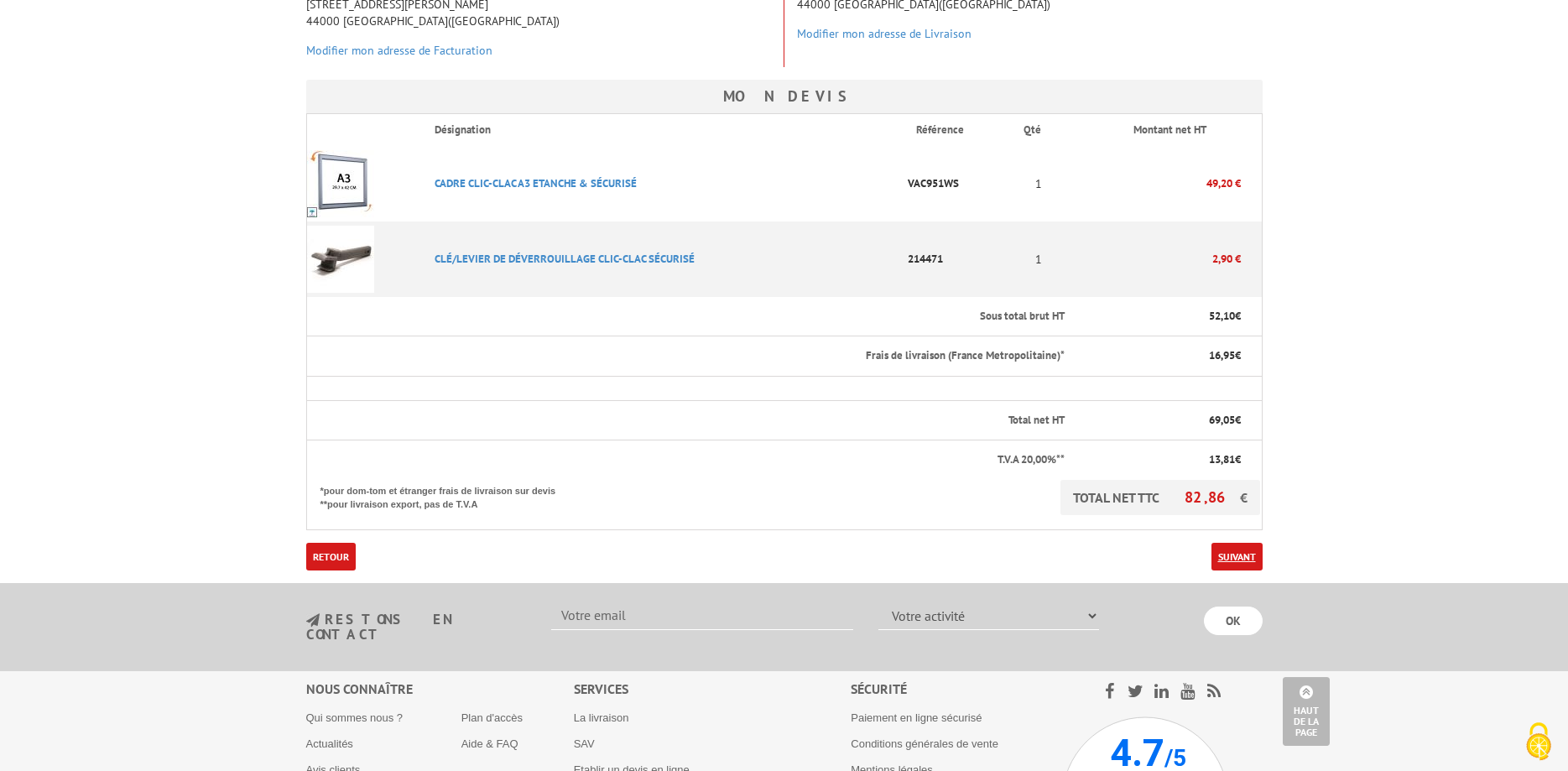
click at [1233, 543] on link "Suivant" at bounding box center [1236, 556] width 51 height 28
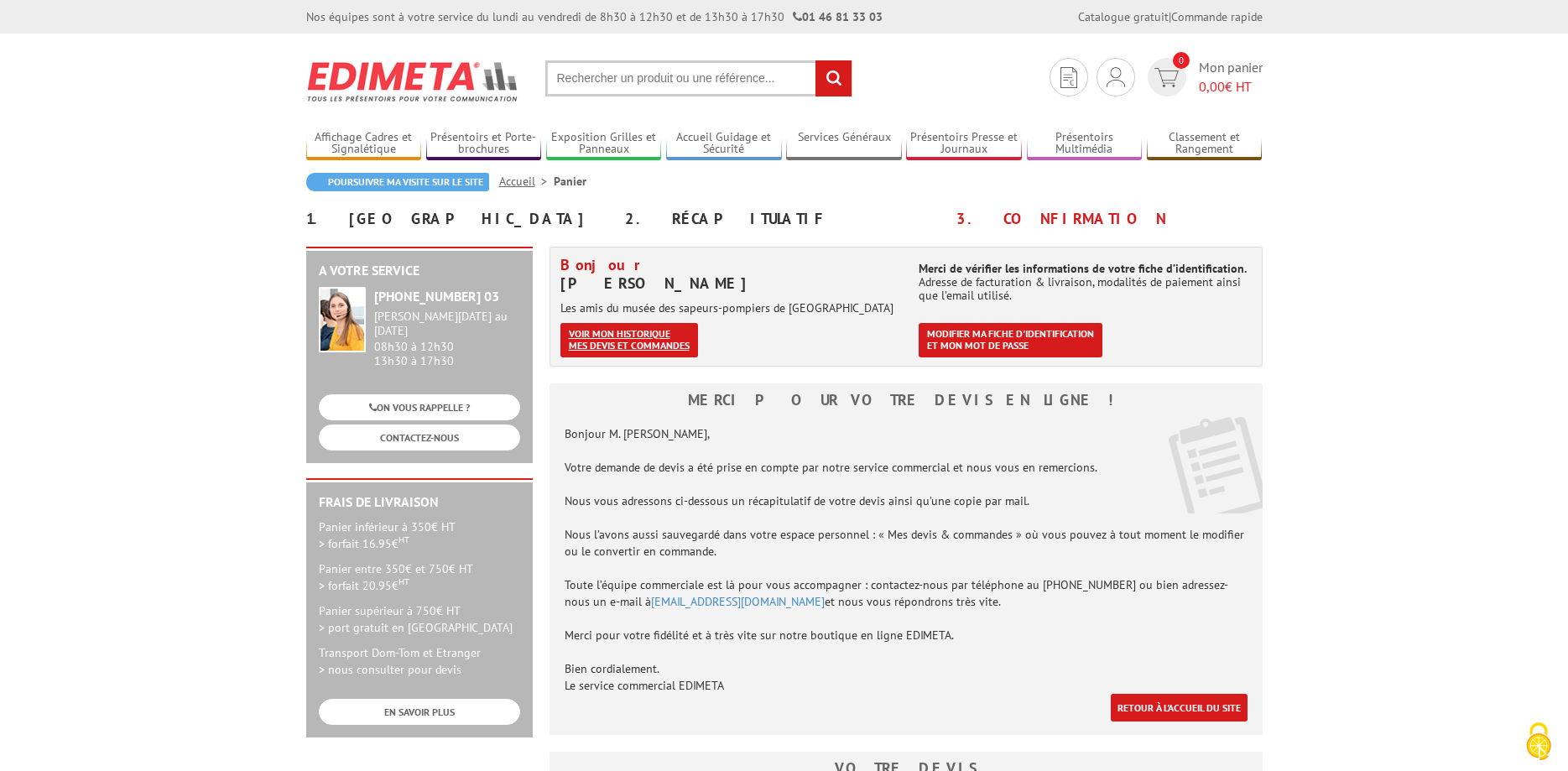
click at [611, 332] on link "Voir mon historique mes devis et commandes" at bounding box center [628, 340] width 137 height 34
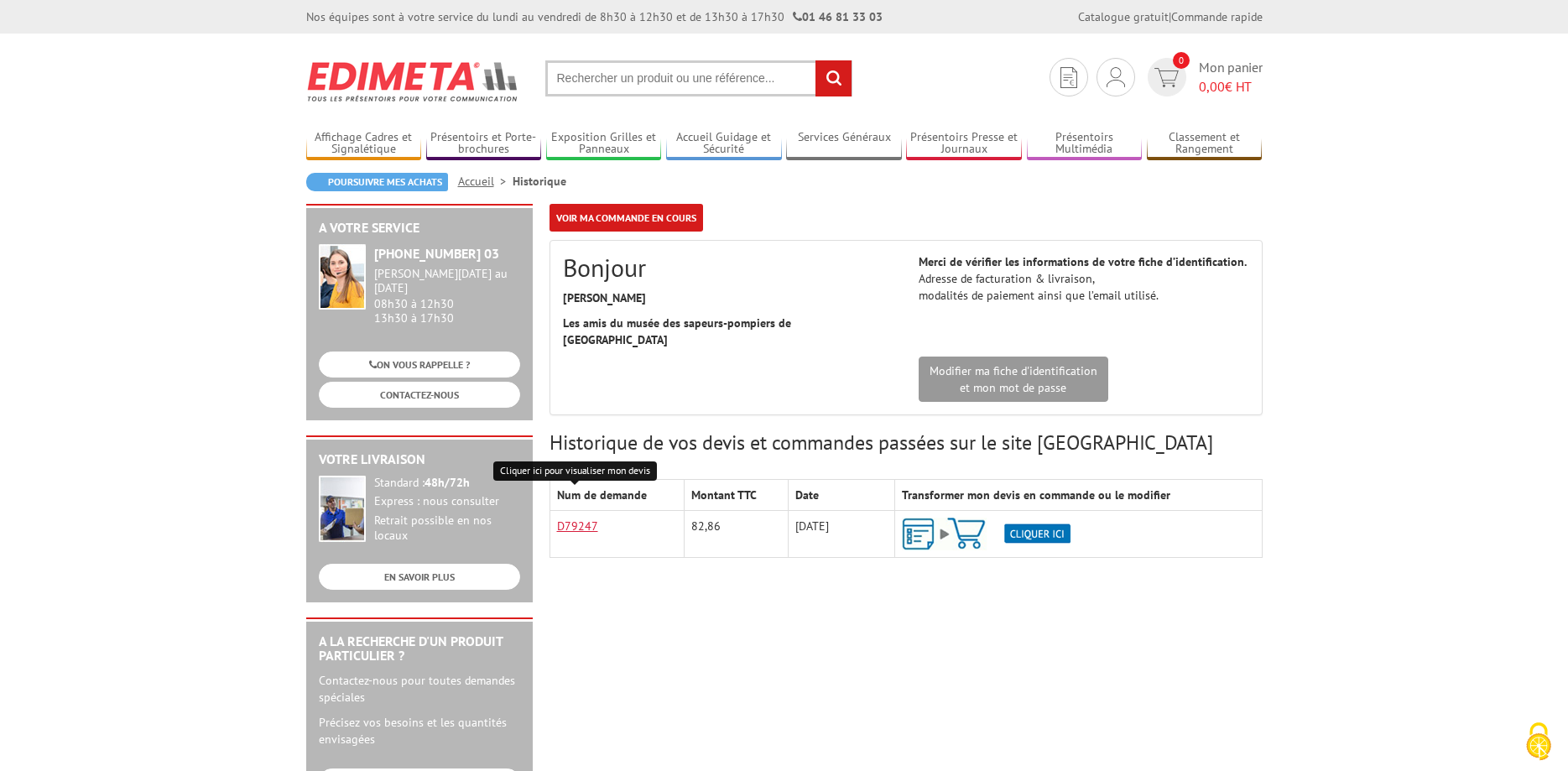
click at [574, 519] on link "D79247" at bounding box center [578, 526] width 41 height 15
click at [576, 519] on link "D79247" at bounding box center [578, 526] width 41 height 15
